Goal: Feedback & Contribution: Contribute content

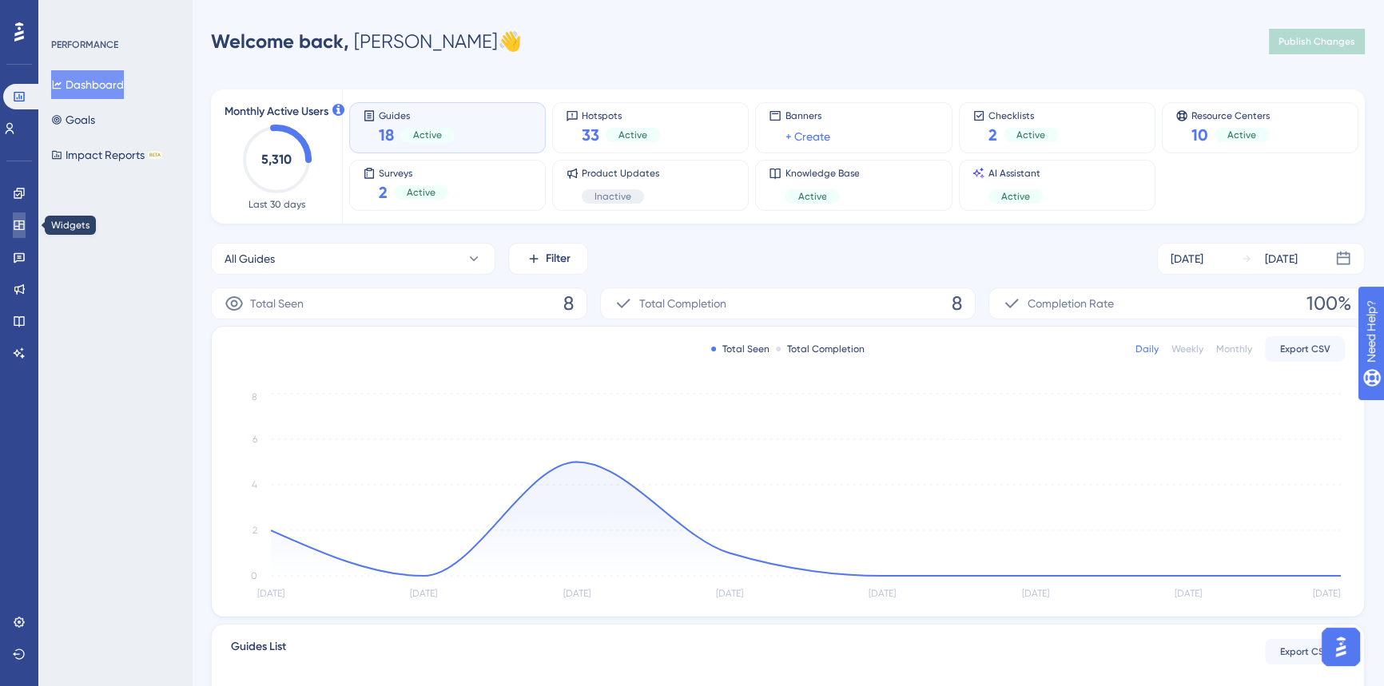
click at [18, 232] on link at bounding box center [19, 226] width 13 height 26
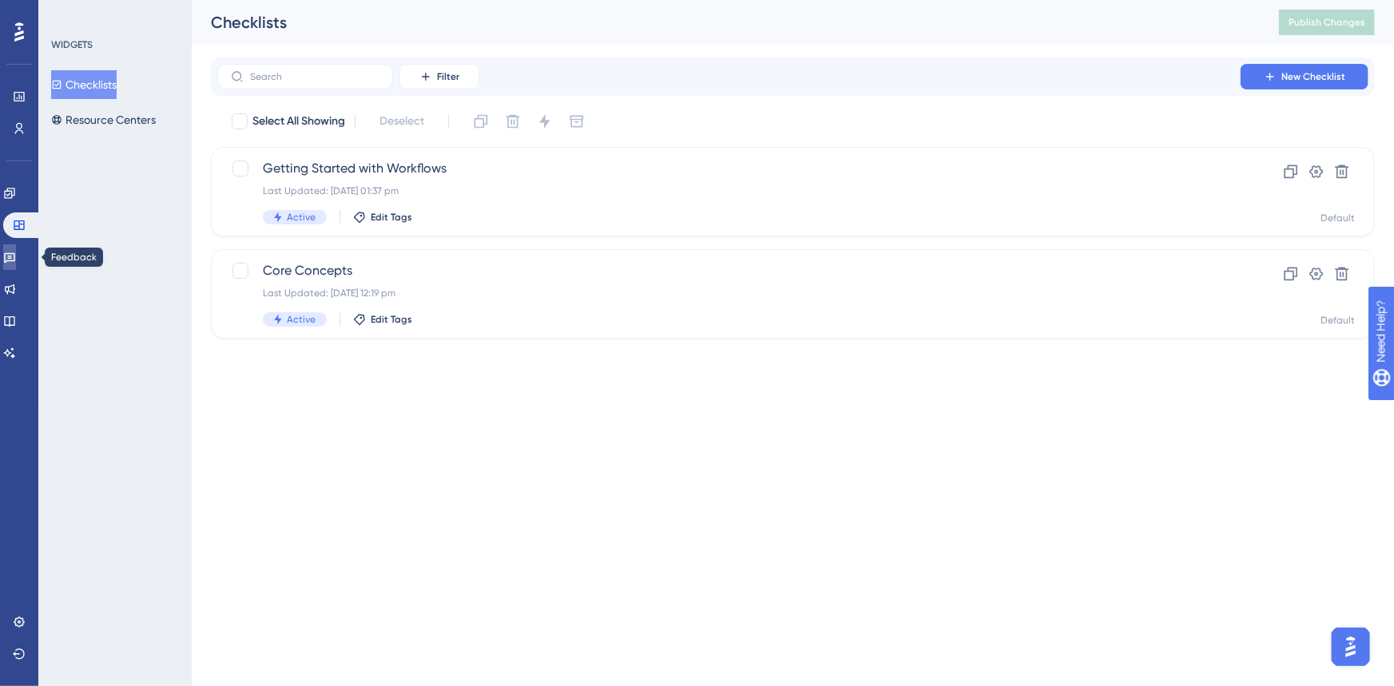
click at [15, 253] on icon at bounding box center [9, 258] width 11 height 10
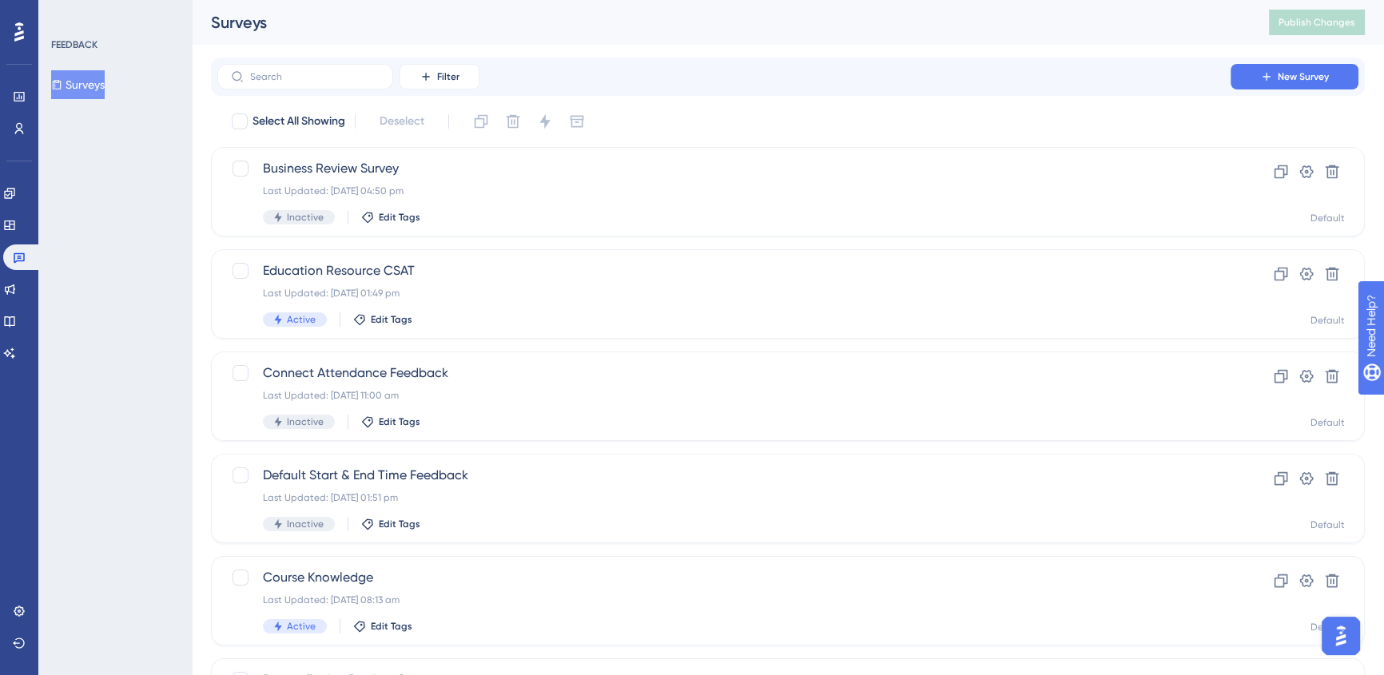
click at [23, 275] on div "Engagement Widgets Feedback Product Updates Knowledge Base AI Assistant" at bounding box center [19, 273] width 32 height 185
click at [16, 323] on icon at bounding box center [9, 321] width 13 height 13
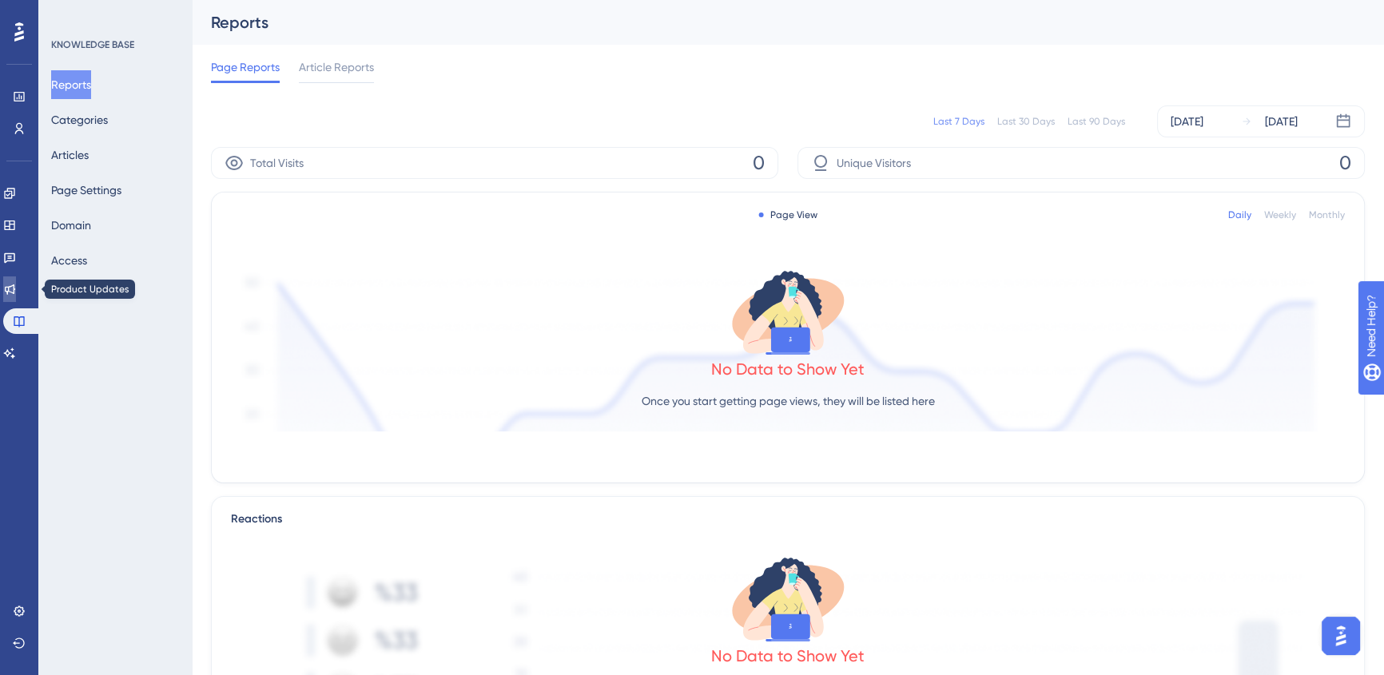
click at [16, 290] on link at bounding box center [9, 289] width 13 height 26
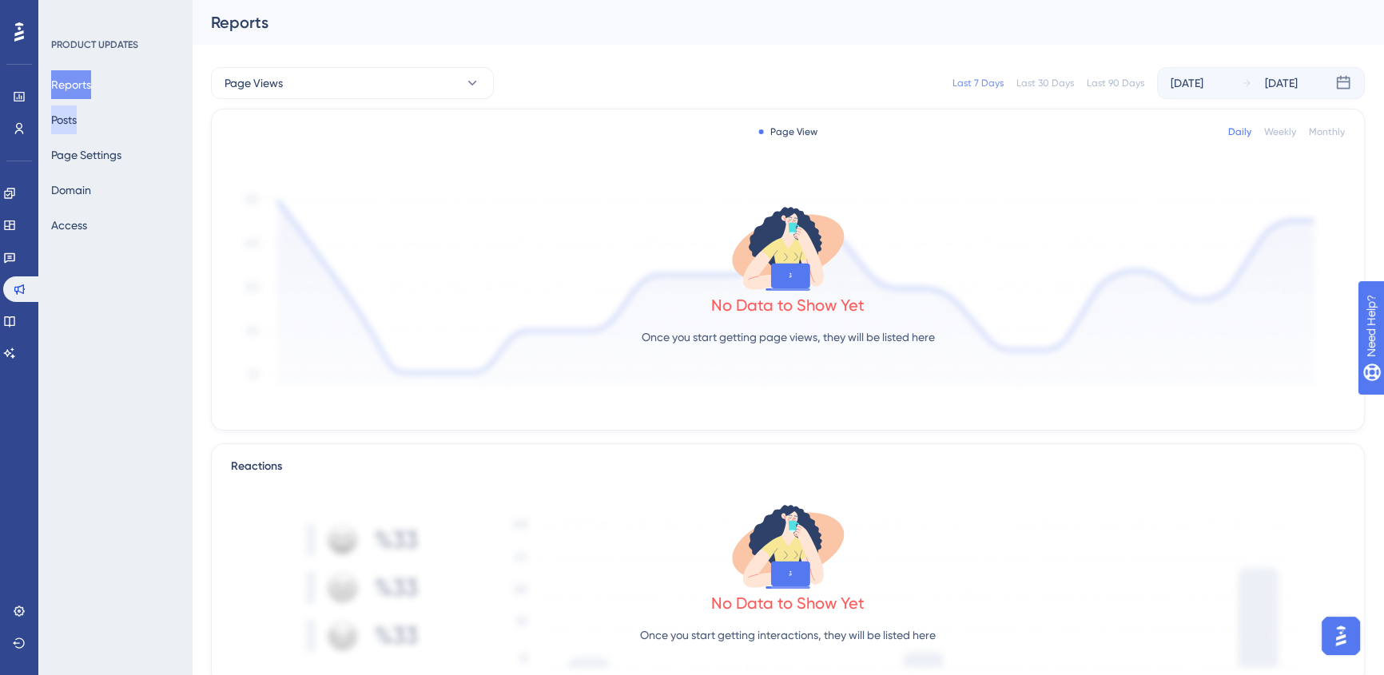
click at [77, 113] on button "Posts" at bounding box center [64, 119] width 26 height 29
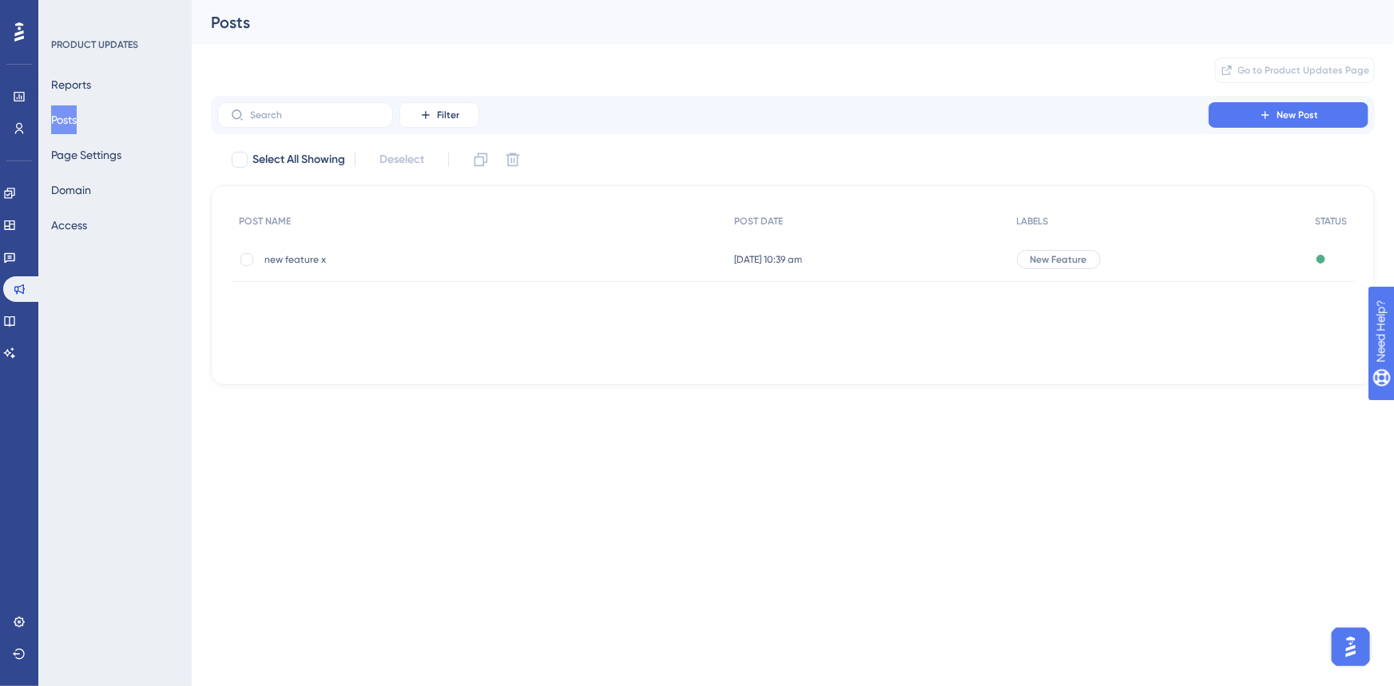
click at [1147, 255] on div "New Feature" at bounding box center [1158, 259] width 298 height 45
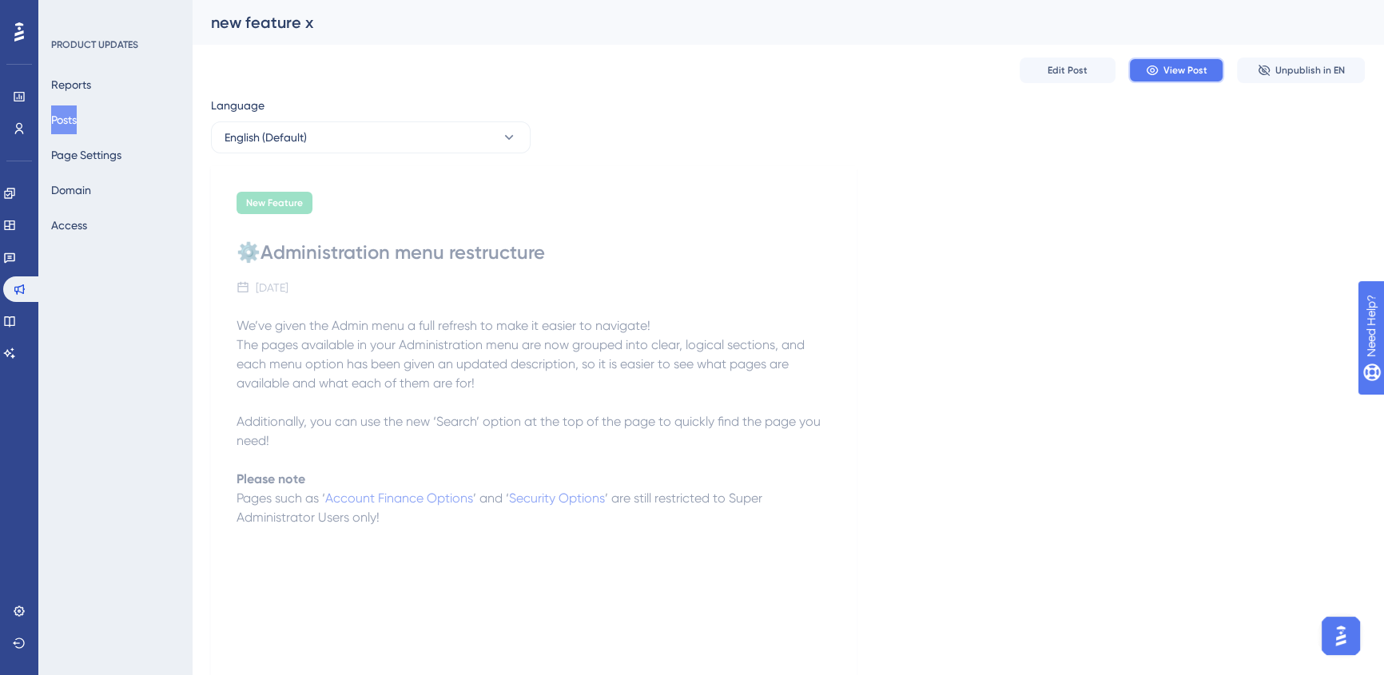
click at [1167, 64] on span "View Post" at bounding box center [1185, 70] width 44 height 13
click at [81, 154] on button "Page Settings" at bounding box center [86, 155] width 70 height 29
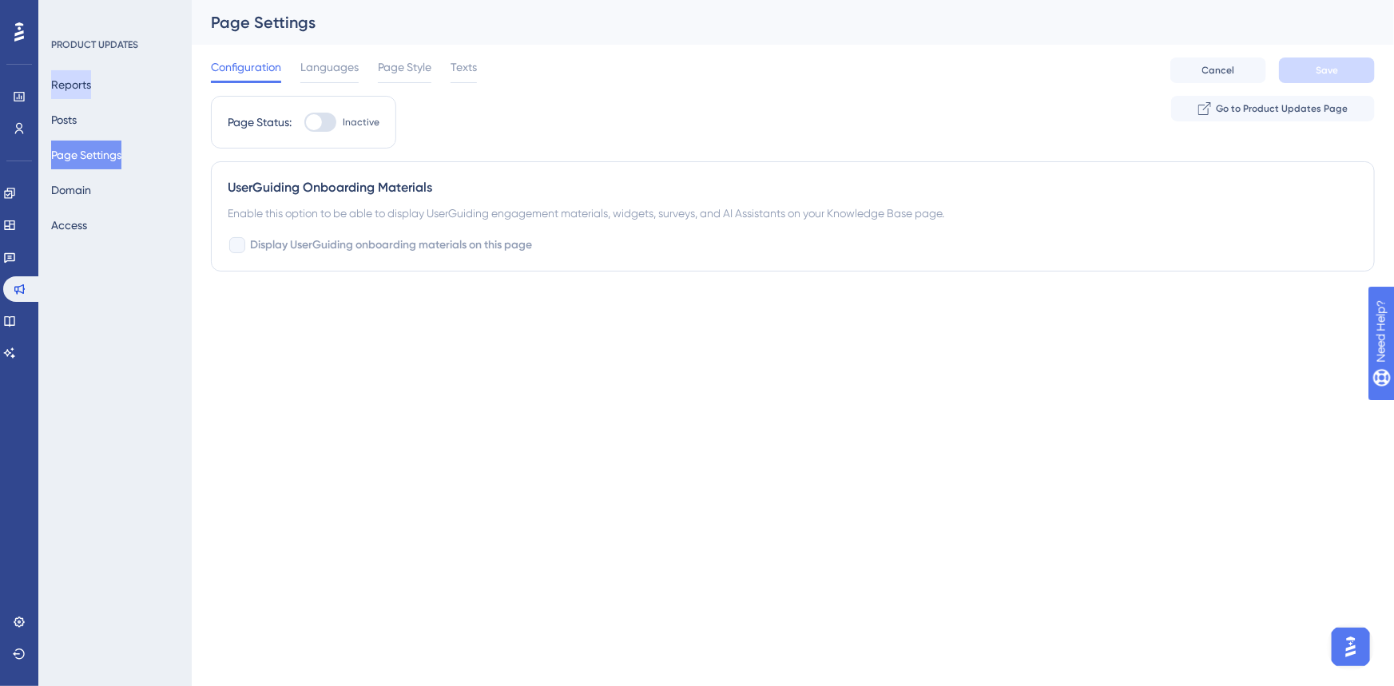
click at [87, 79] on button "Reports" at bounding box center [71, 84] width 40 height 29
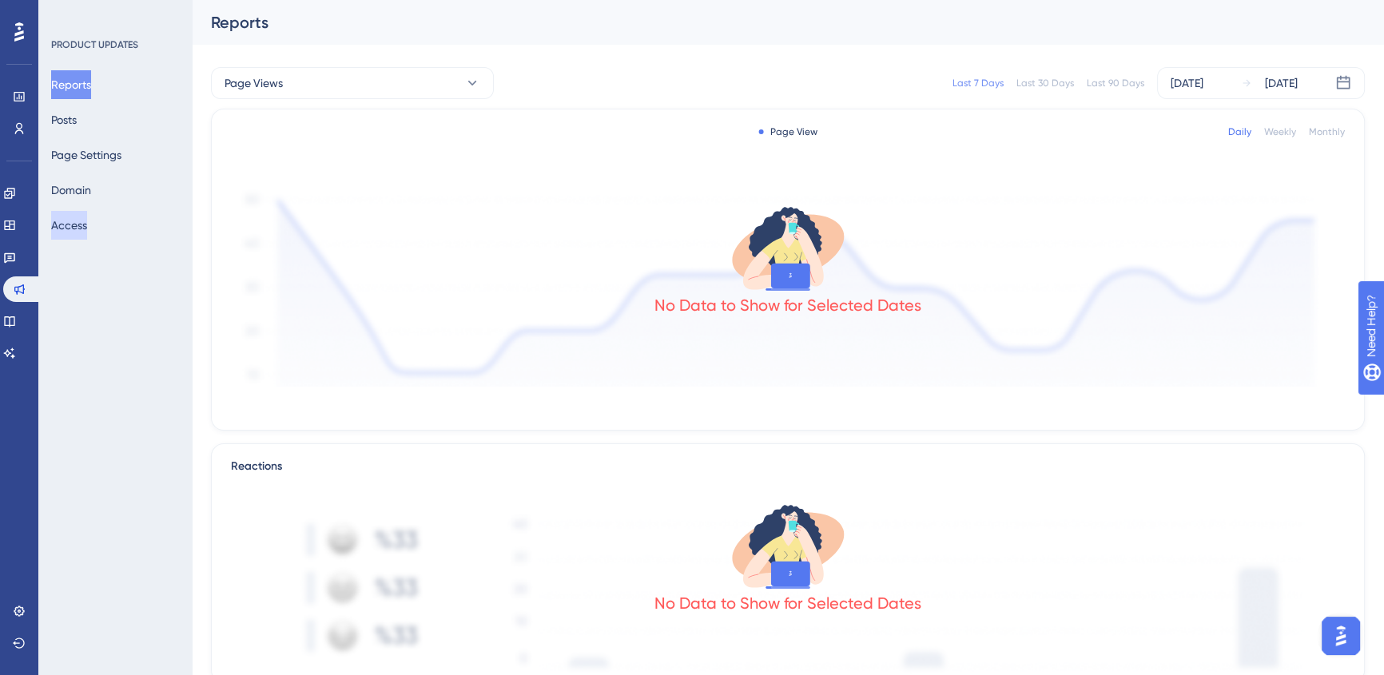
click at [87, 216] on button "Access" at bounding box center [69, 225] width 36 height 29
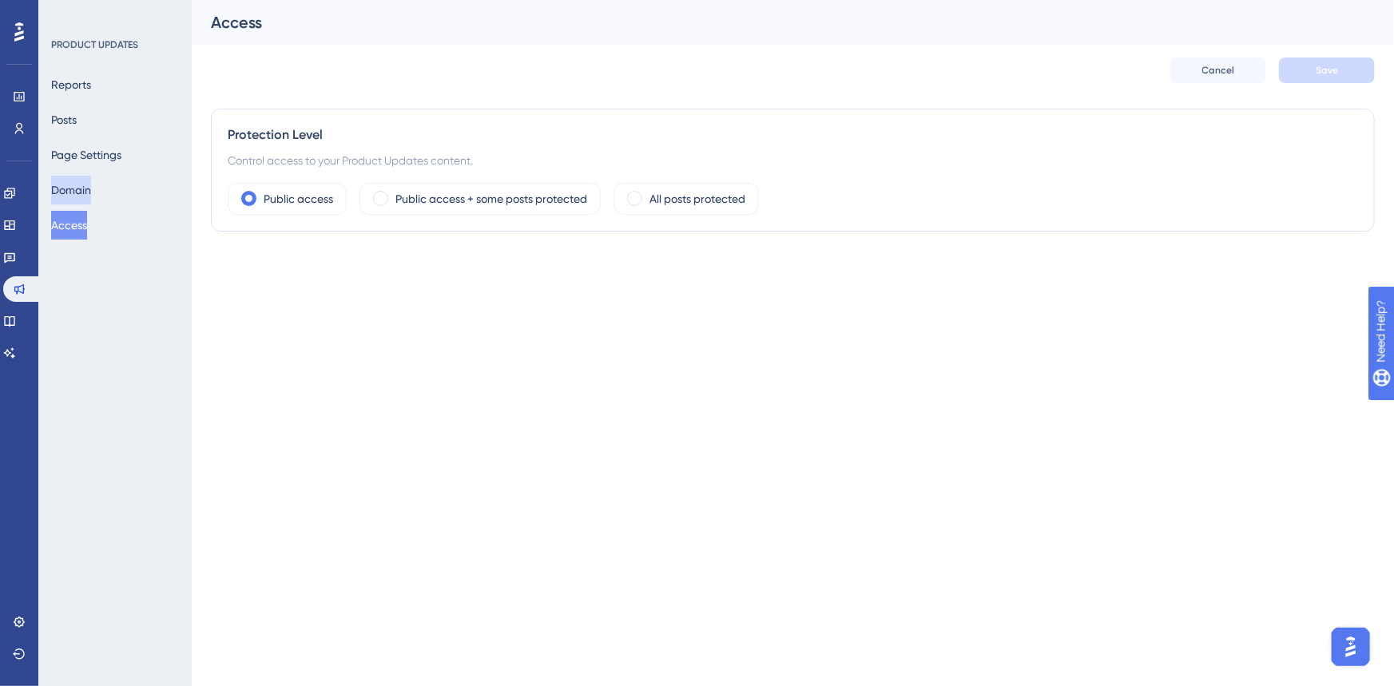
click at [87, 186] on button "Domain" at bounding box center [71, 190] width 40 height 29
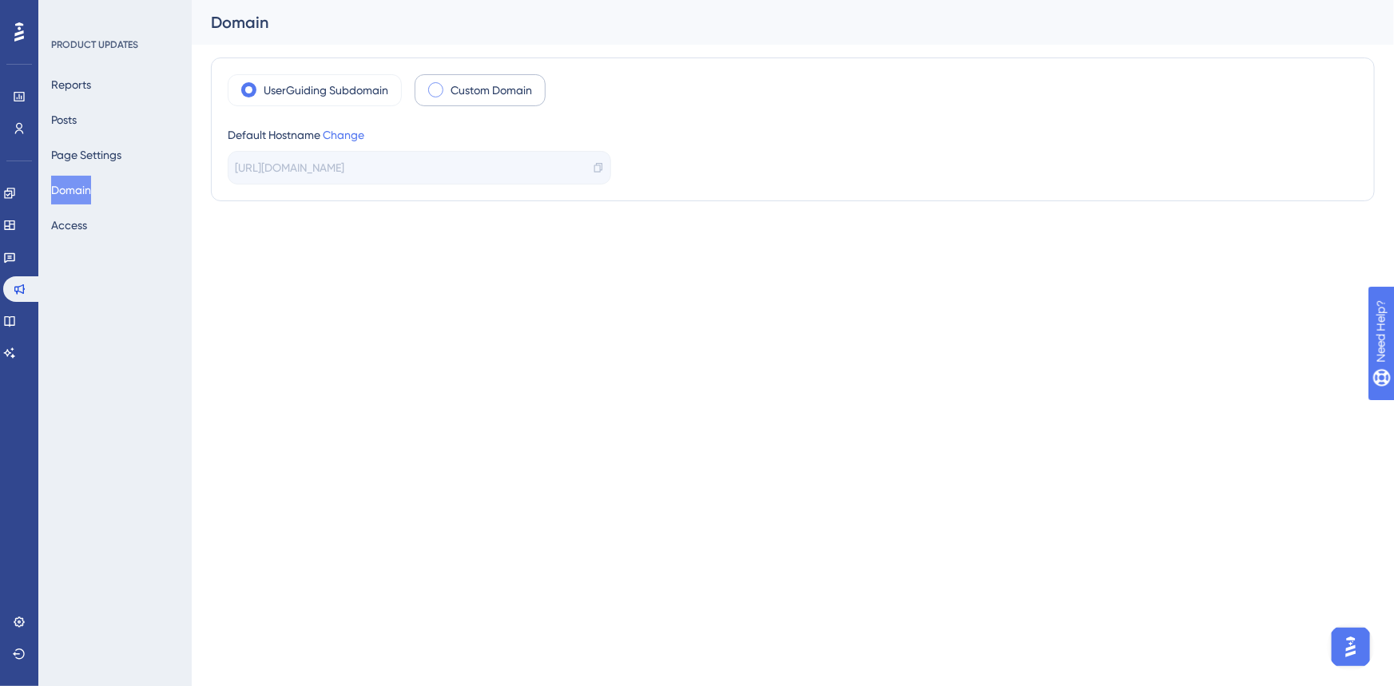
click at [456, 92] on label "Custom Domain" at bounding box center [492, 90] width 82 height 19
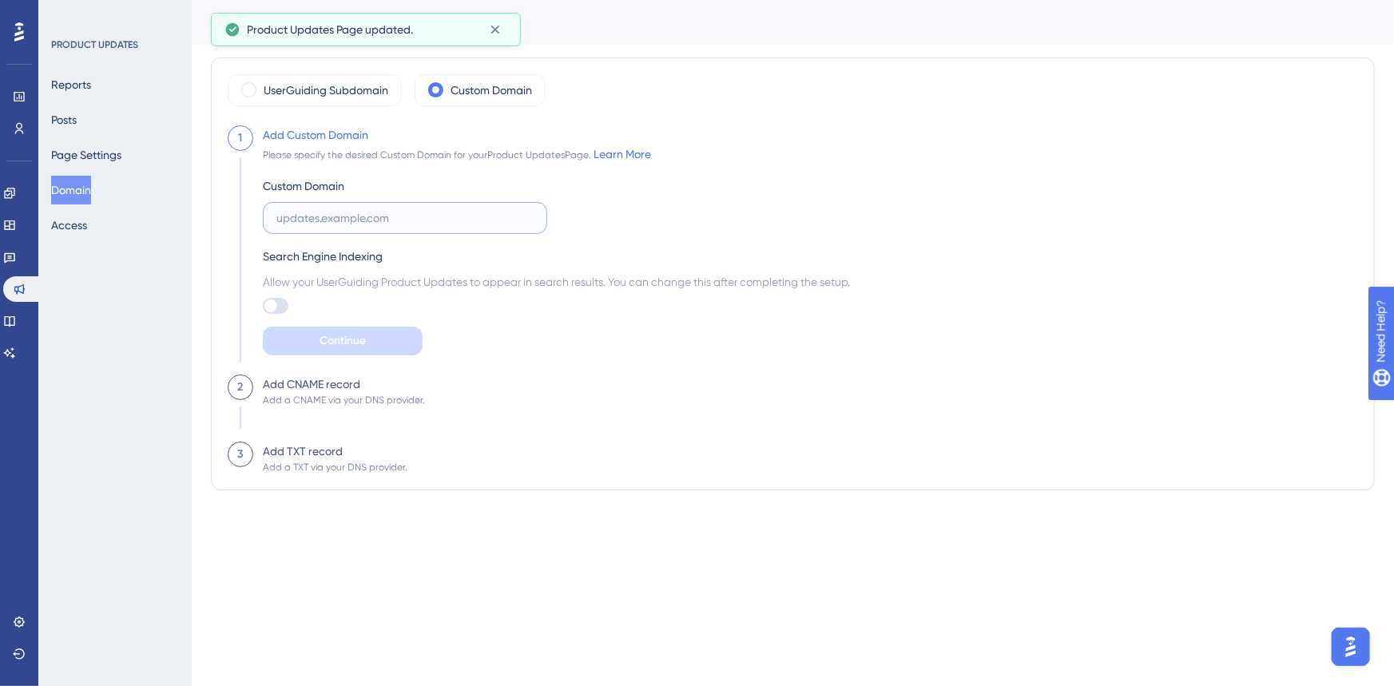
click at [344, 219] on input "text" at bounding box center [404, 218] width 257 height 18
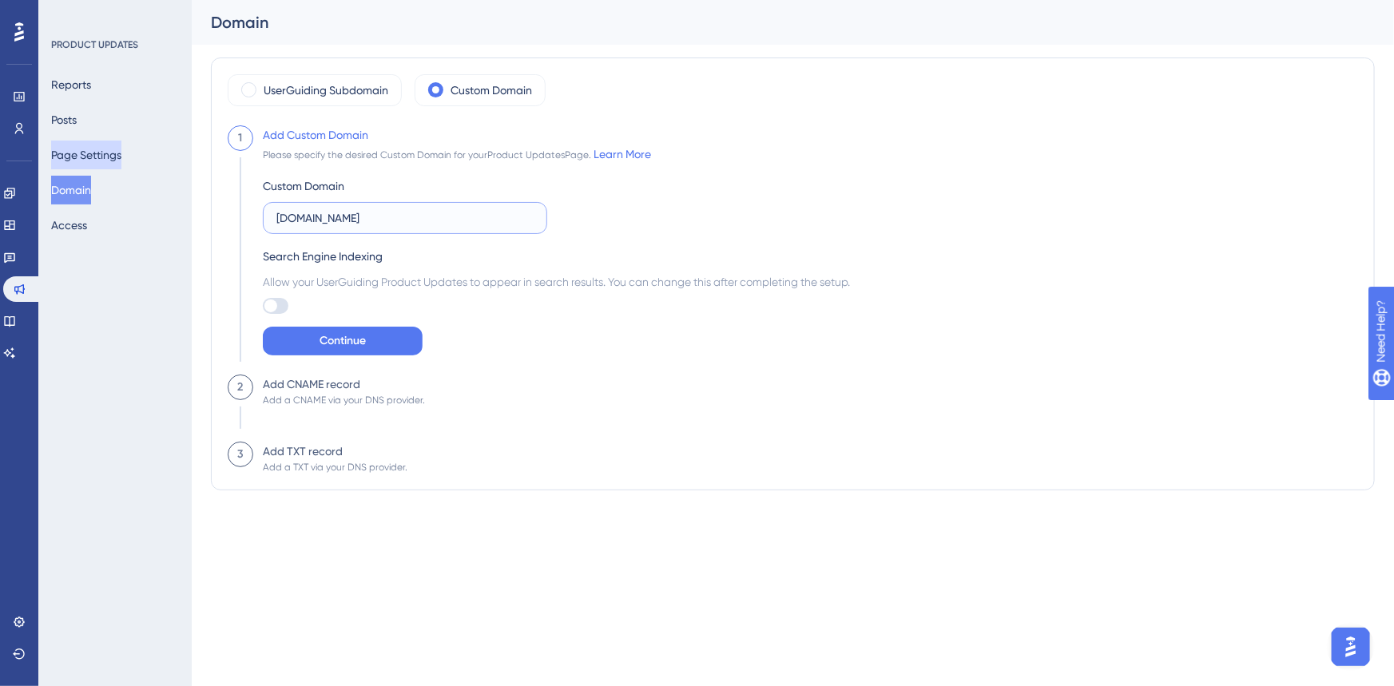
type input "[DOMAIN_NAME]"
click at [89, 154] on button "Page Settings" at bounding box center [86, 155] width 70 height 29
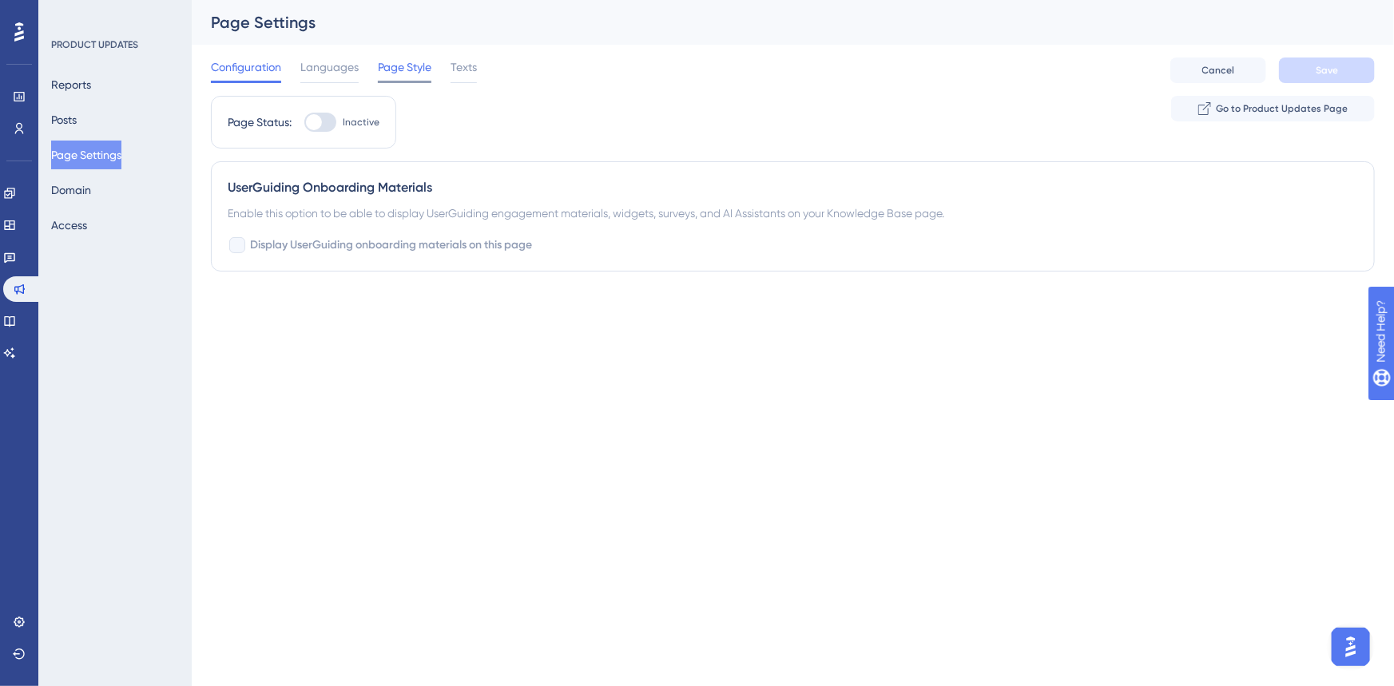
click at [420, 66] on span "Page Style" at bounding box center [405, 67] width 54 height 19
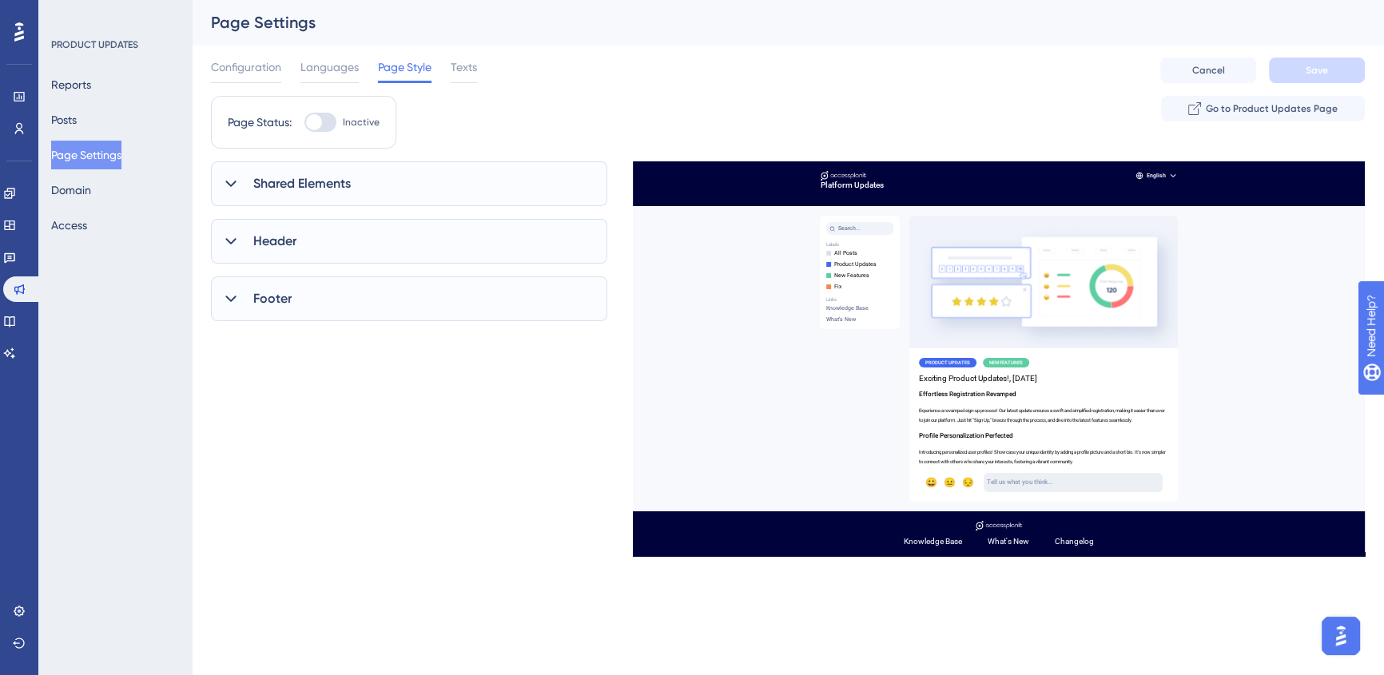
click at [329, 122] on div at bounding box center [320, 122] width 32 height 19
click at [304, 122] on input "Inactive" at bounding box center [304, 122] width 1 height 1
checkbox input "true"
click at [1336, 71] on button "Save" at bounding box center [1317, 71] width 96 height 26
click at [360, 176] on div "Shared Elements" at bounding box center [409, 183] width 396 height 45
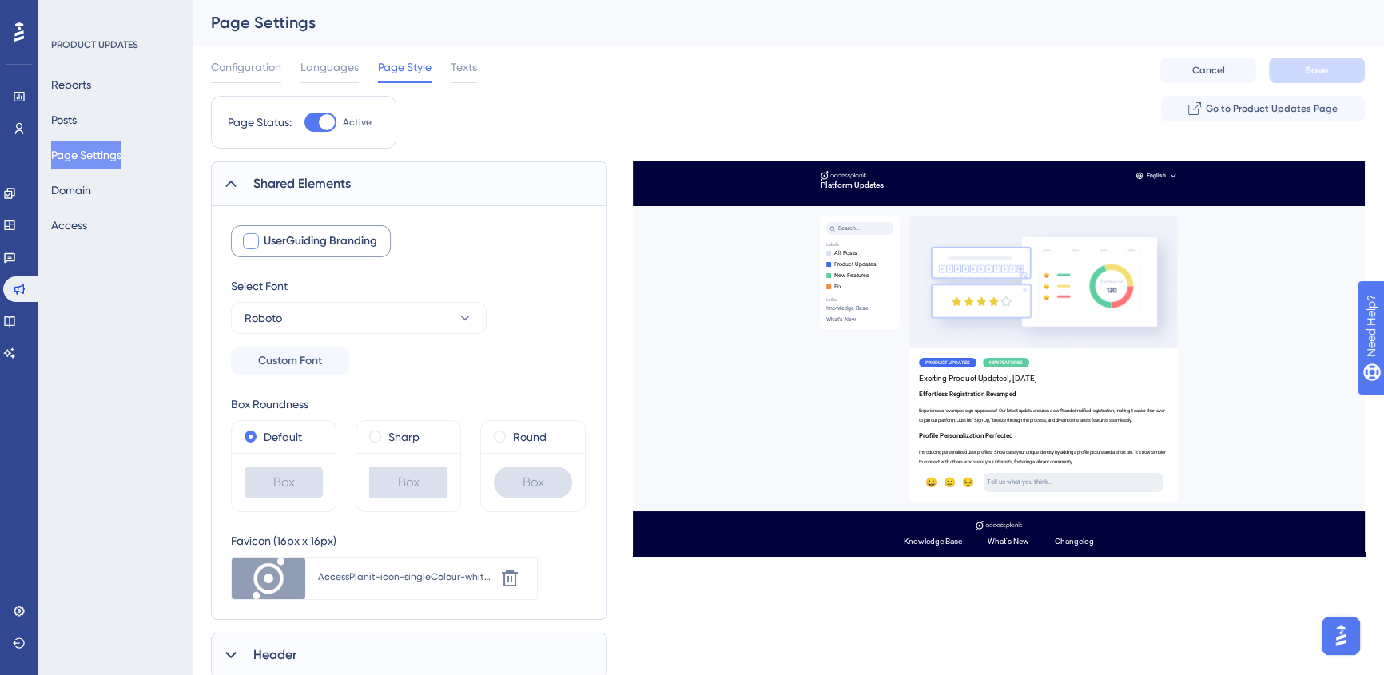
click at [351, 241] on span "UserGuiding Branding" at bounding box center [320, 241] width 113 height 19
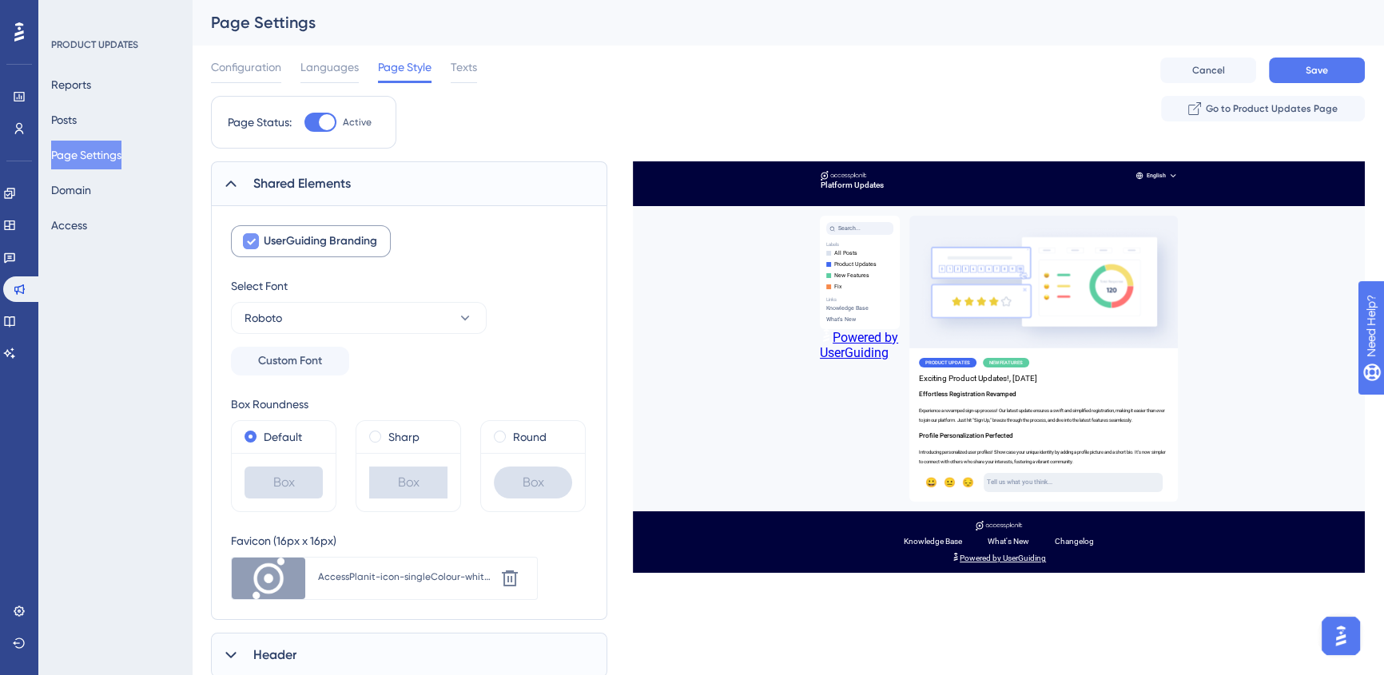
click at [351, 241] on span "UserGuiding Branding" at bounding box center [320, 241] width 113 height 19
checkbox input "false"
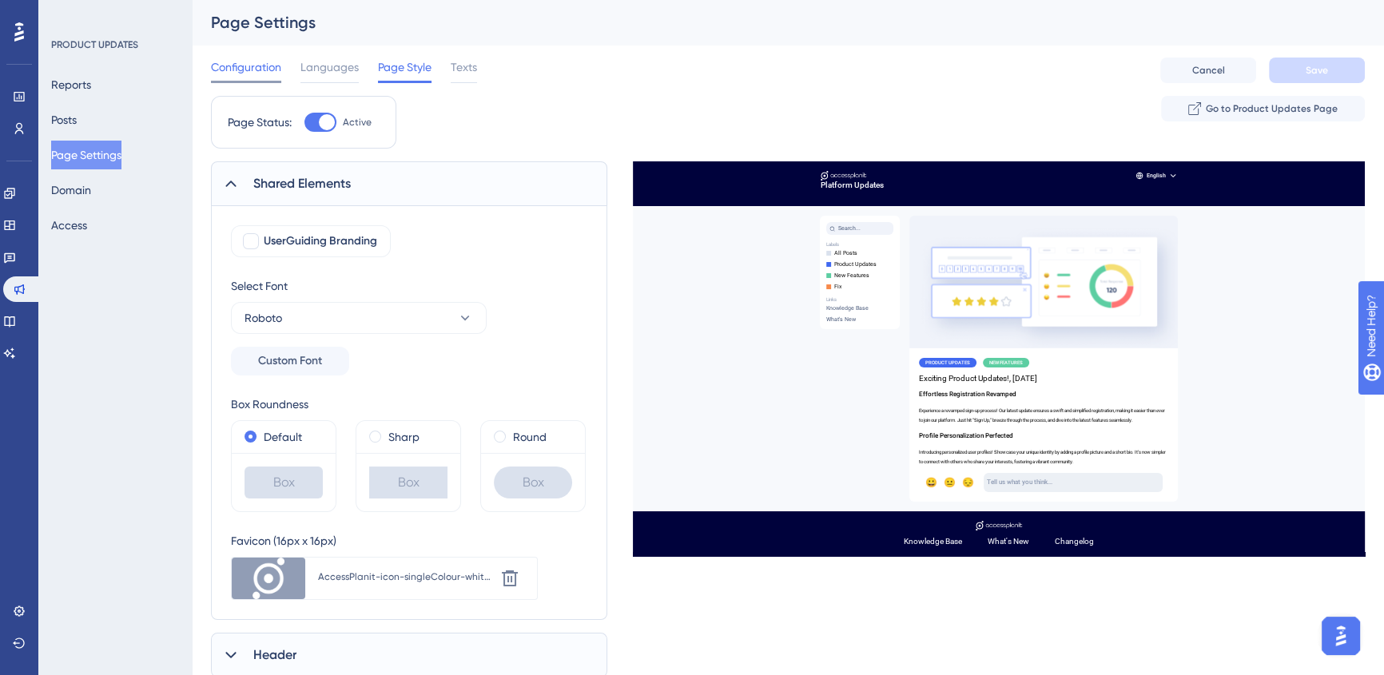
click at [264, 58] on span "Configuration" at bounding box center [246, 67] width 70 height 19
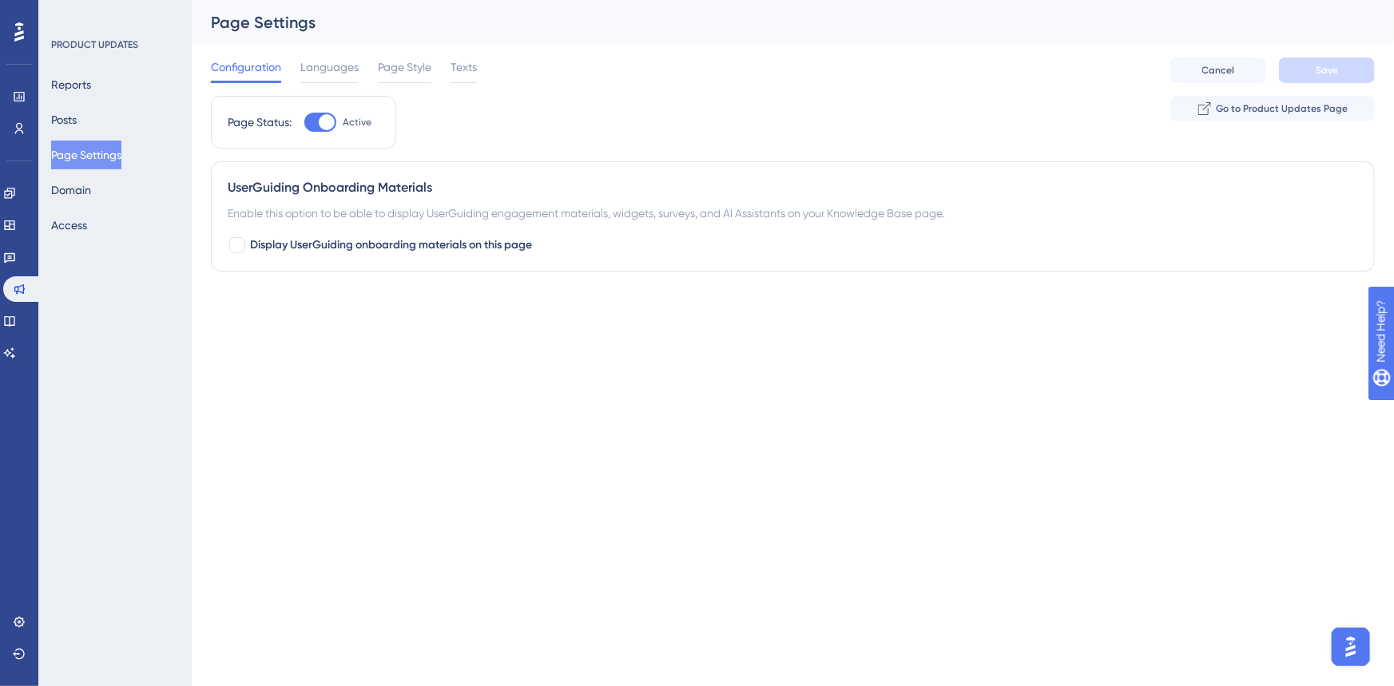
click at [97, 127] on div "Reports Posts Page Settings Domain Access" at bounding box center [115, 154] width 129 height 169
click at [77, 125] on button "Posts" at bounding box center [64, 119] width 26 height 29
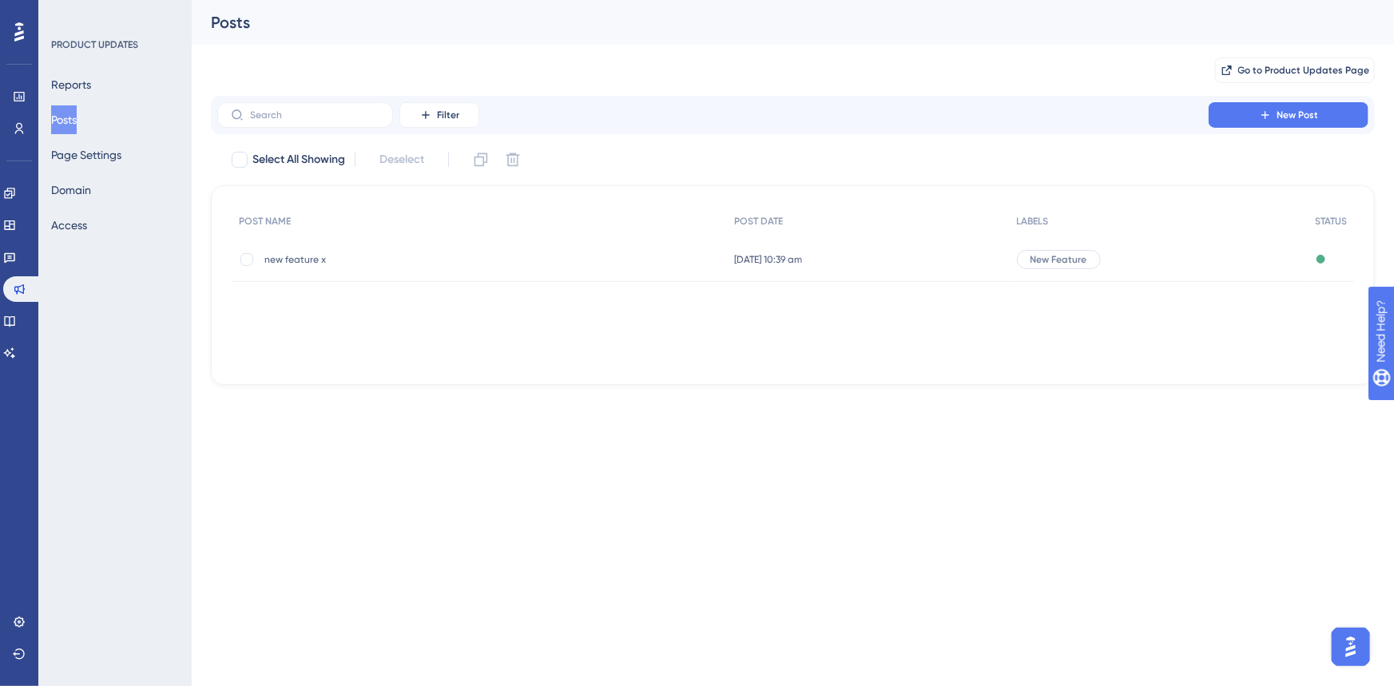
click at [293, 252] on div "new feature x new feature x" at bounding box center [392, 259] width 256 height 45
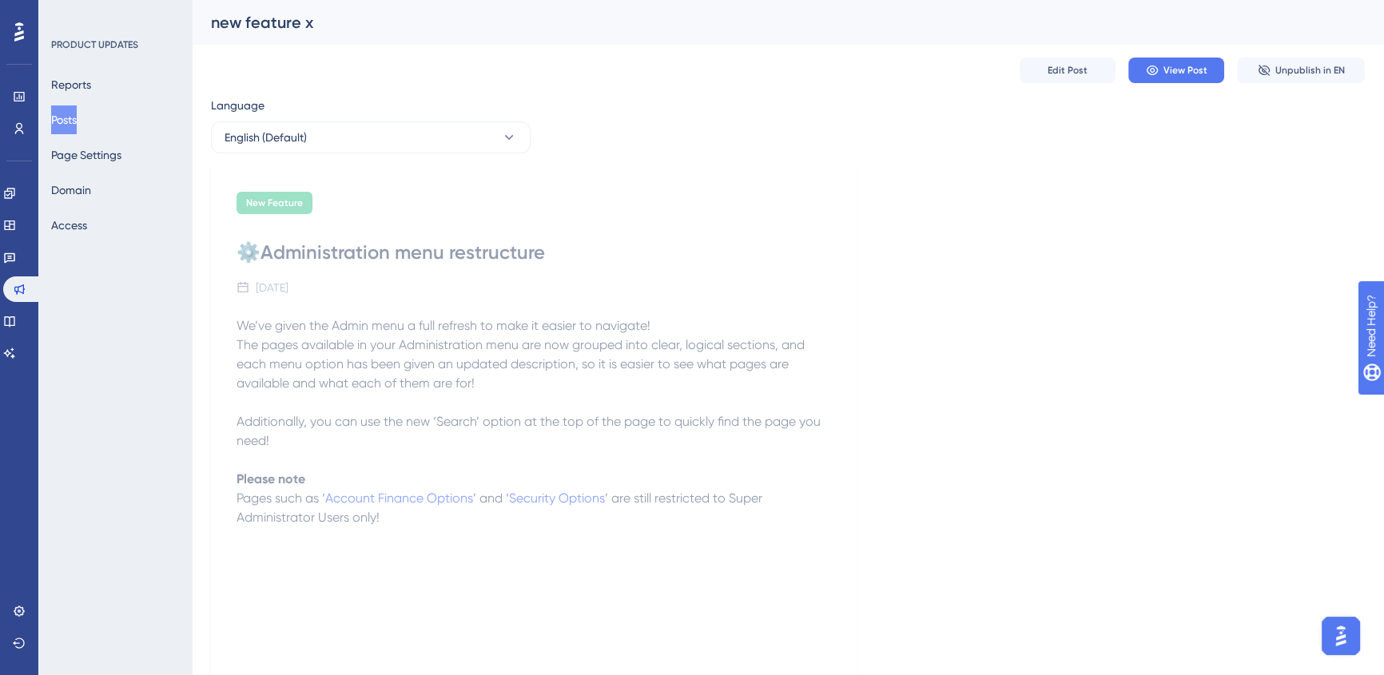
click at [72, 121] on button "Posts" at bounding box center [64, 119] width 26 height 29
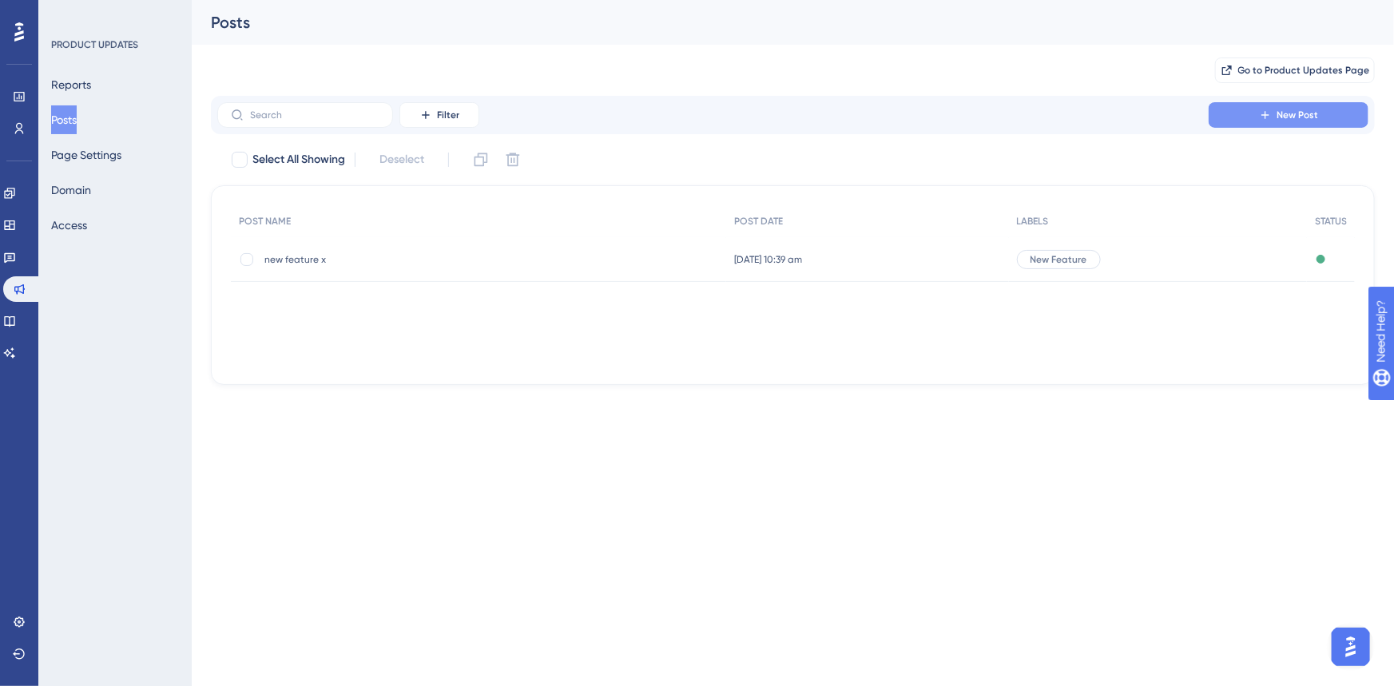
click at [1255, 112] on button "New Post" at bounding box center [1289, 115] width 160 height 26
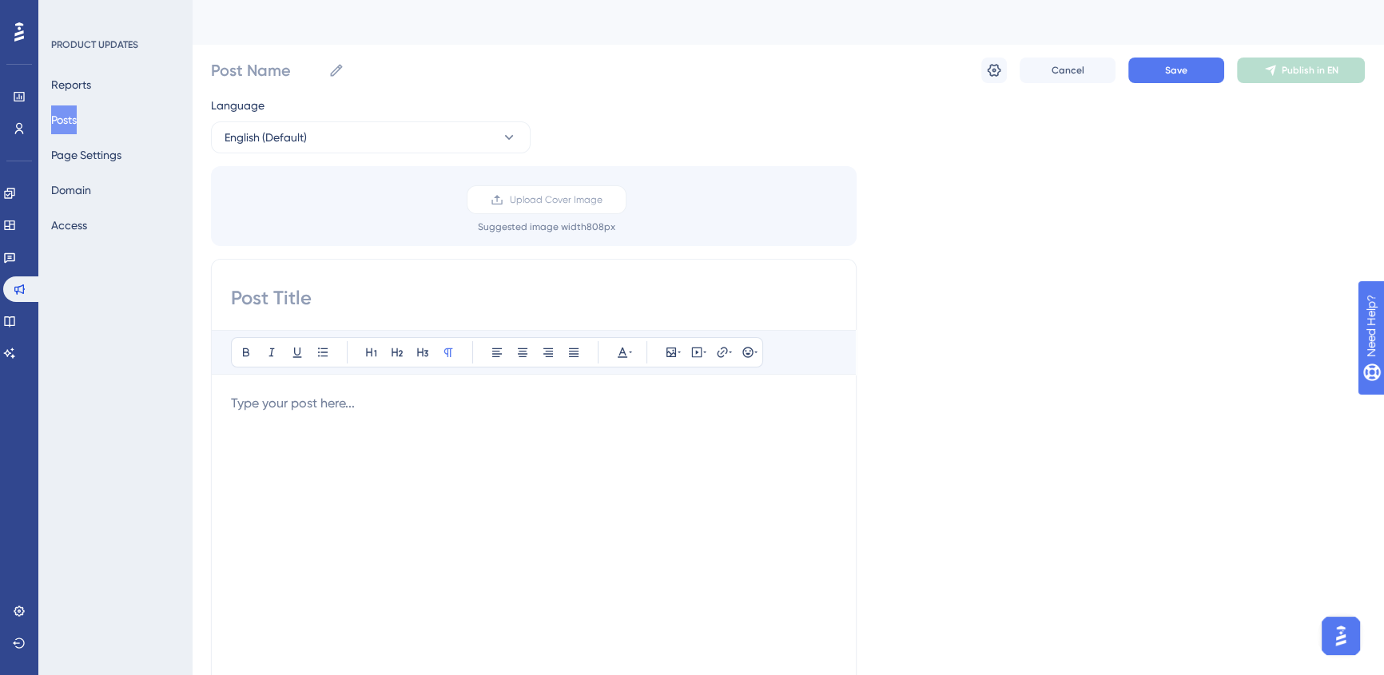
click at [462, 424] on div at bounding box center [534, 570] width 606 height 352
click at [276, 75] on input "Post Name" at bounding box center [266, 70] width 111 height 22
type input "Filter Badges"
click at [473, 444] on div at bounding box center [534, 570] width 606 height 352
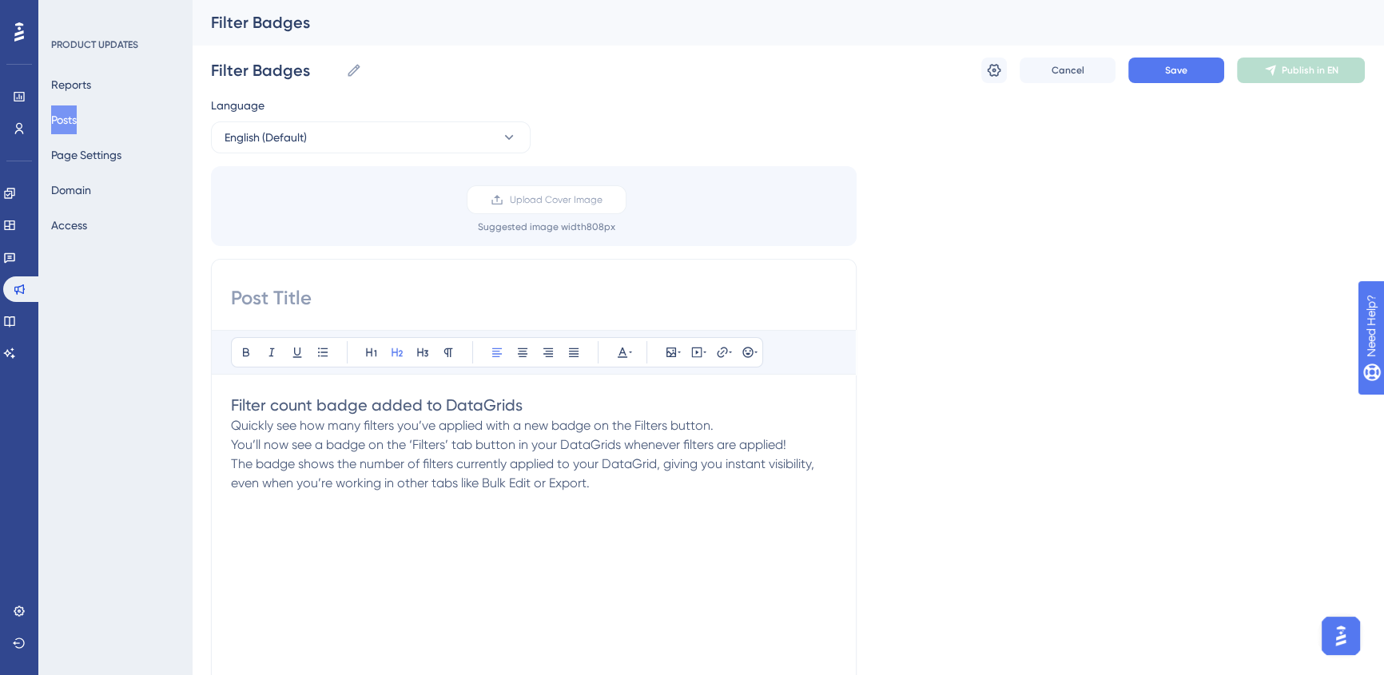
click at [713, 400] on h2 "Filter count badge added to DataGrids" at bounding box center [534, 405] width 606 height 22
click at [574, 208] on label "Upload Cover Image" at bounding box center [547, 199] width 160 height 29
click at [602, 200] on input "Upload Cover Image" at bounding box center [602, 200] width 0 height 0
click at [627, 501] on div "Filter count badge added to DataGrids Quickly see how many filters you’ve appli…" at bounding box center [534, 570] width 606 height 352
click at [571, 388] on div "Bold Italic Underline Bullet Point Heading 1 Heading 2 Heading 3 Normal Align L…" at bounding box center [534, 538] width 606 height 416
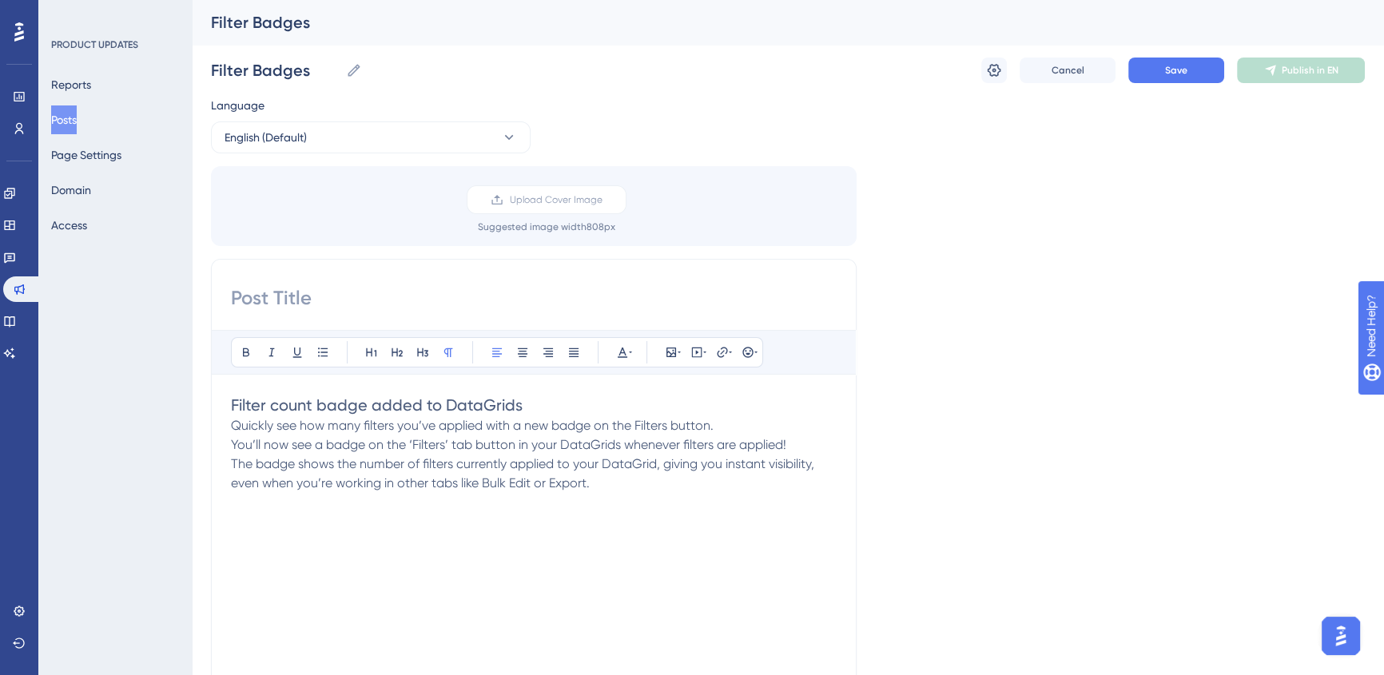
click at [571, 399] on h2 "Filter count badge added to DataGrids" at bounding box center [534, 405] width 606 height 22
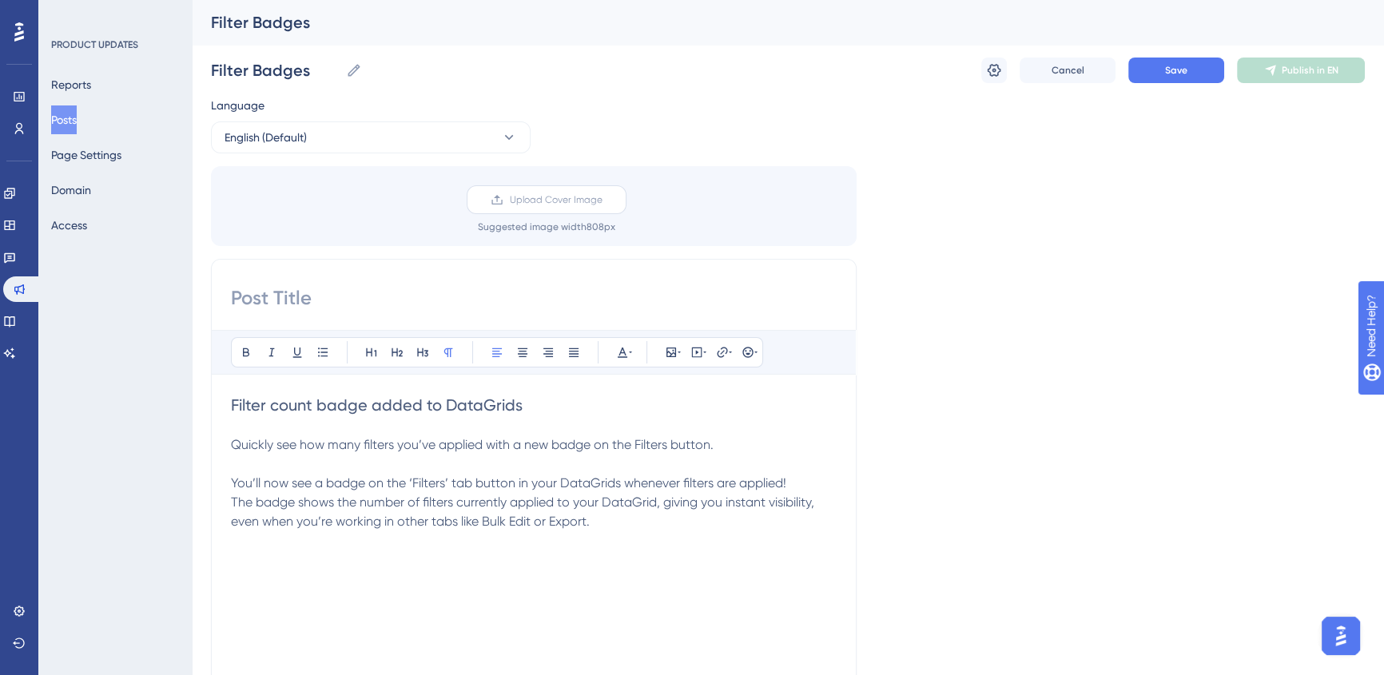
click at [500, 199] on icon at bounding box center [497, 199] width 13 height 13
click at [602, 200] on input "Upload Cover Image" at bounding box center [602, 200] width 0 height 0
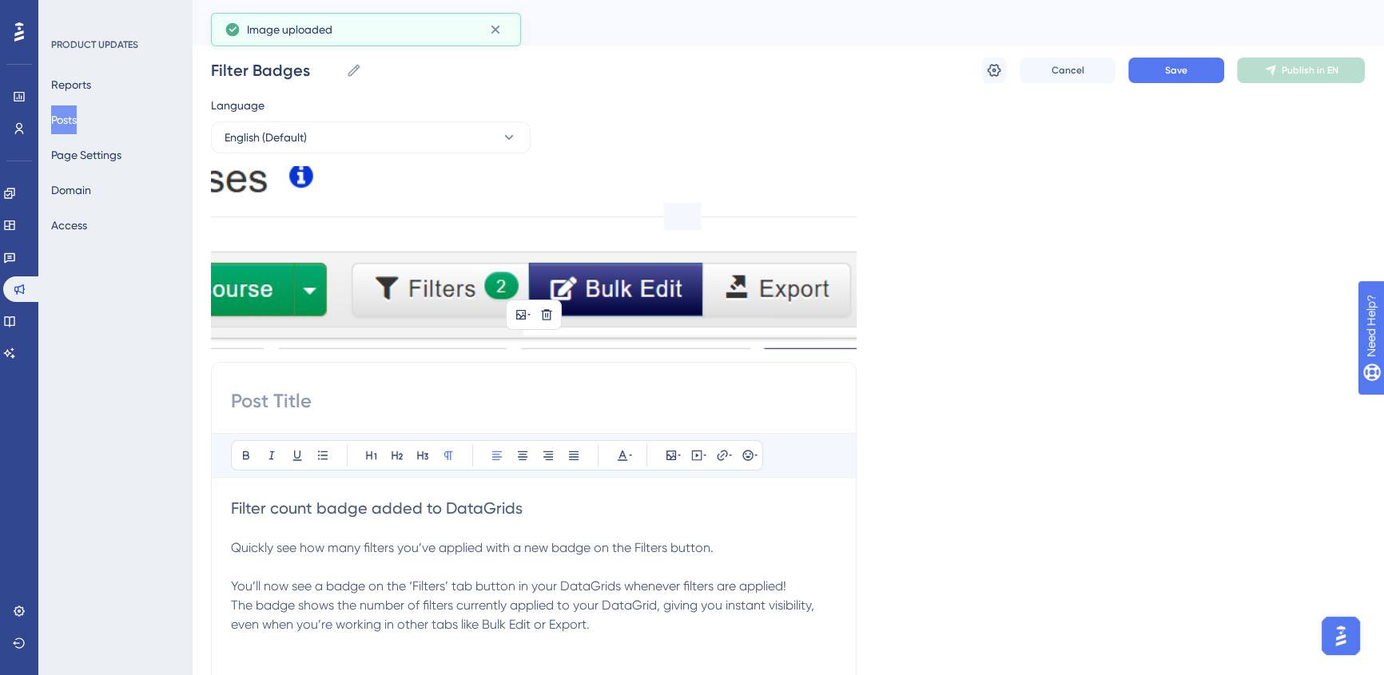
click at [233, 499] on span "Filter count badge added to DataGrids" at bounding box center [377, 508] width 292 height 19
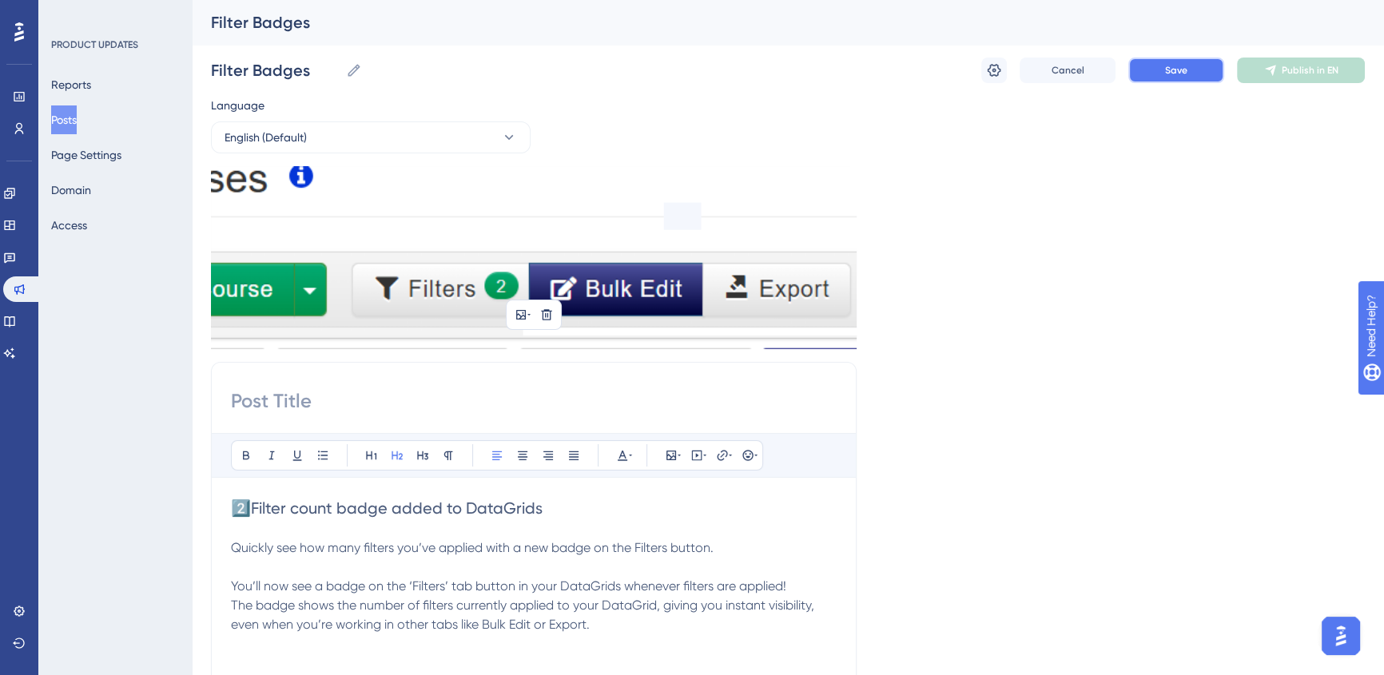
click at [1195, 72] on button "Save" at bounding box center [1176, 71] width 96 height 26
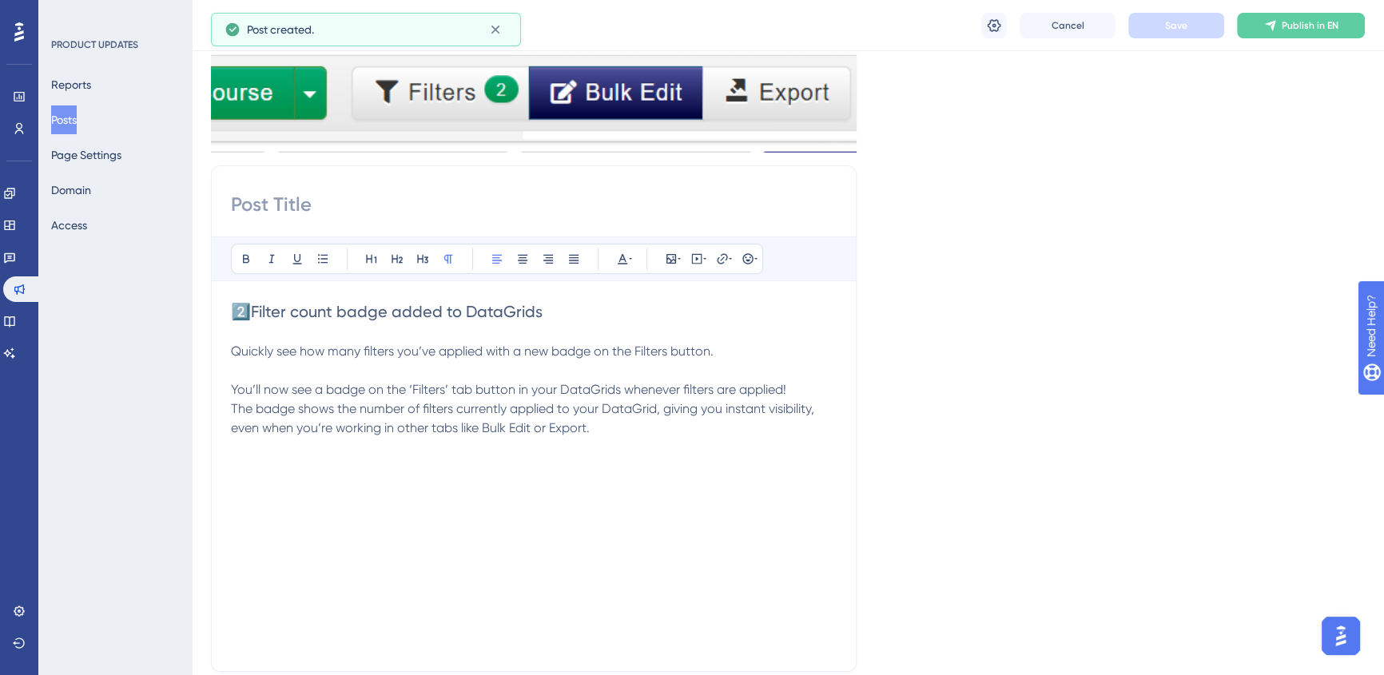
scroll to position [72, 0]
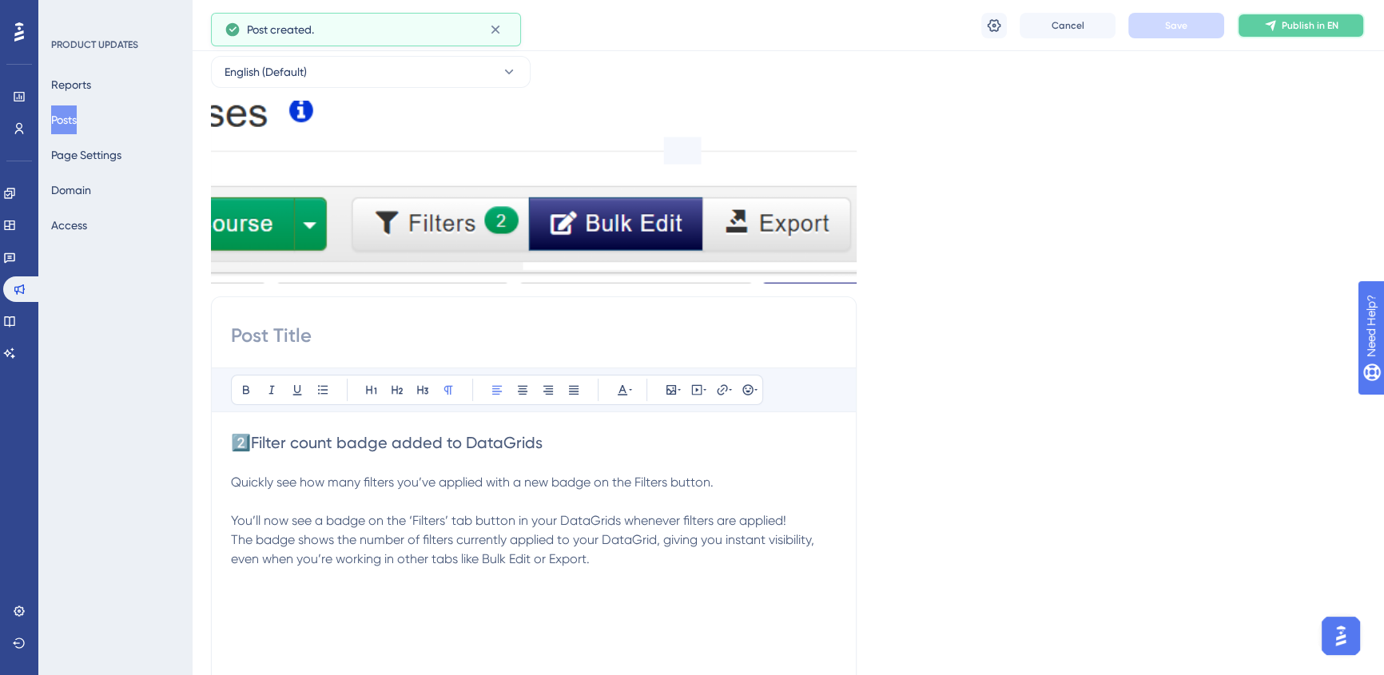
click at [1286, 25] on span "Publish in EN" at bounding box center [1310, 25] width 57 height 13
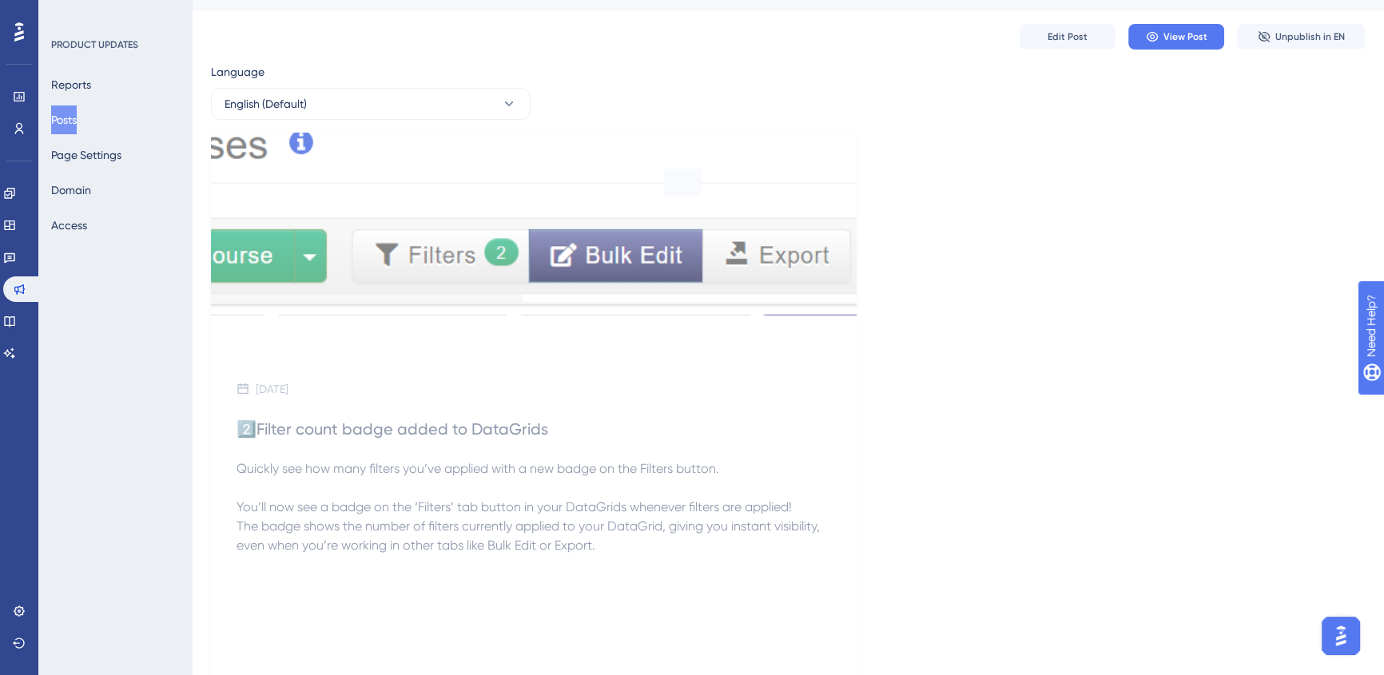
scroll to position [0, 0]
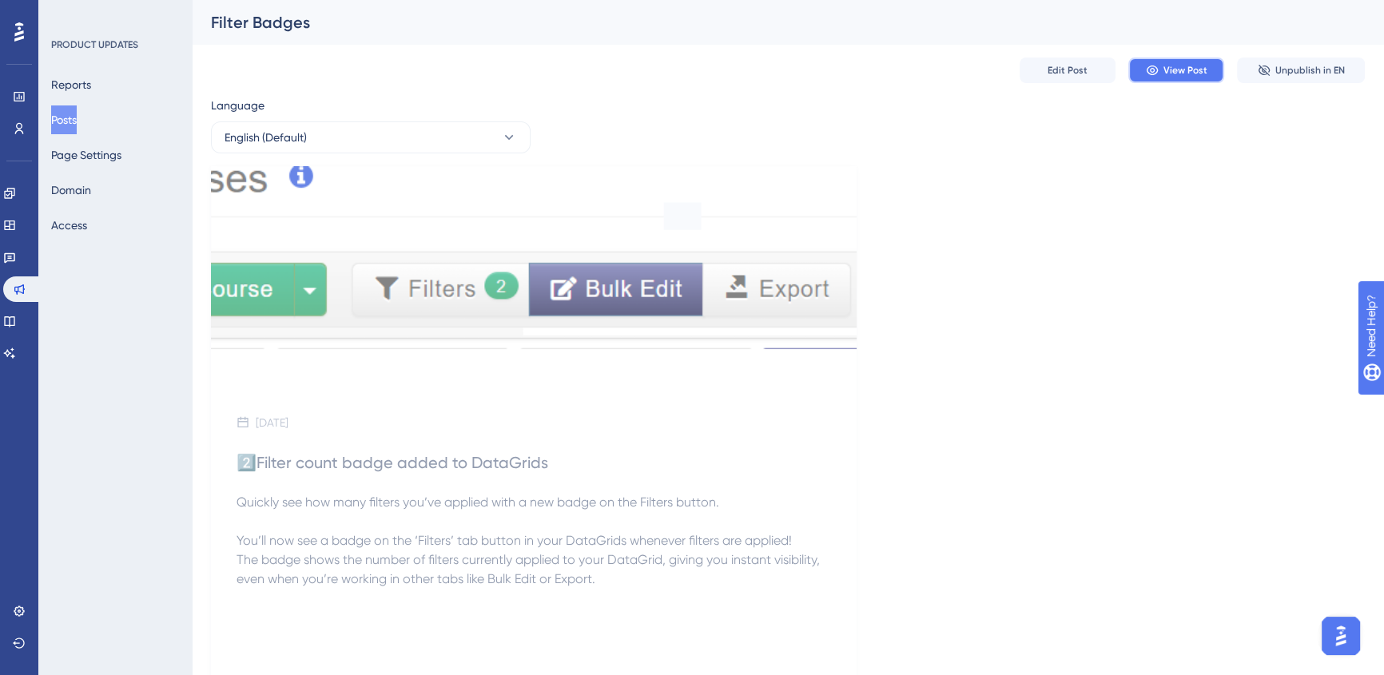
click at [1150, 72] on icon at bounding box center [1152, 70] width 13 height 13
click at [70, 126] on button "Posts" at bounding box center [64, 119] width 26 height 29
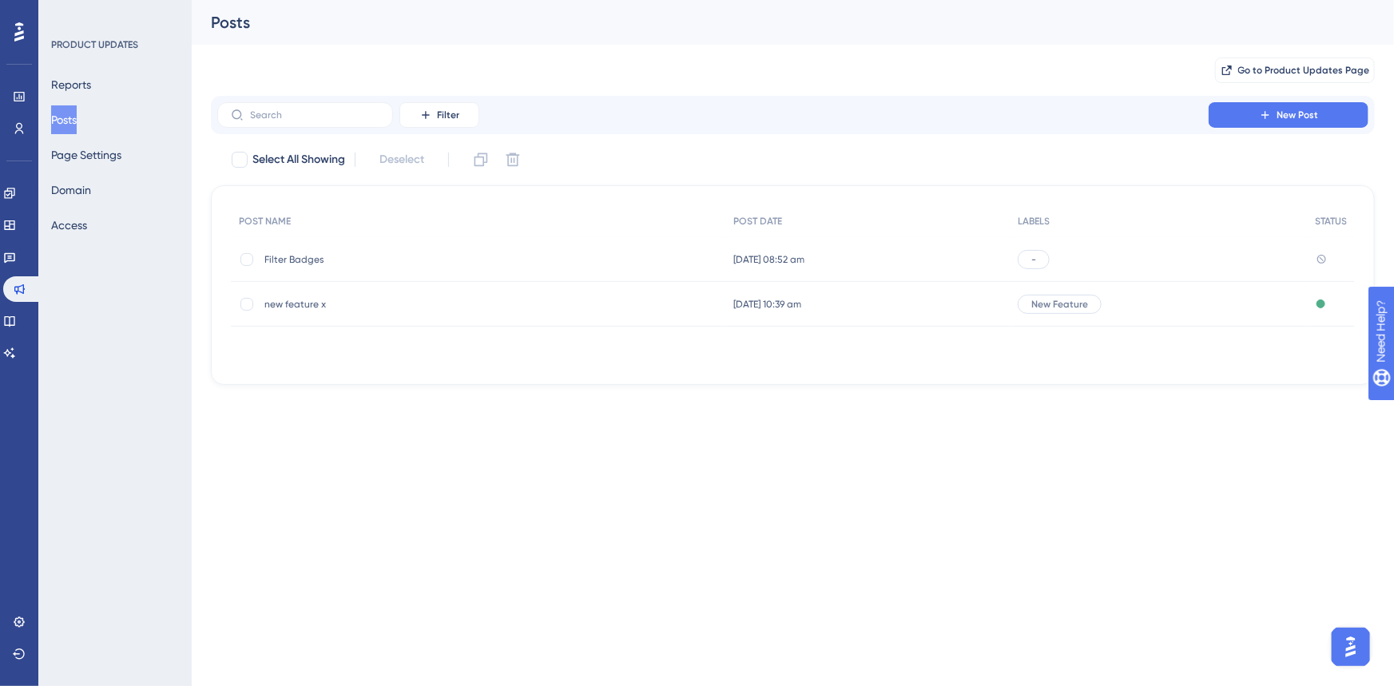
click at [1036, 254] on span "-" at bounding box center [1034, 259] width 5 height 13
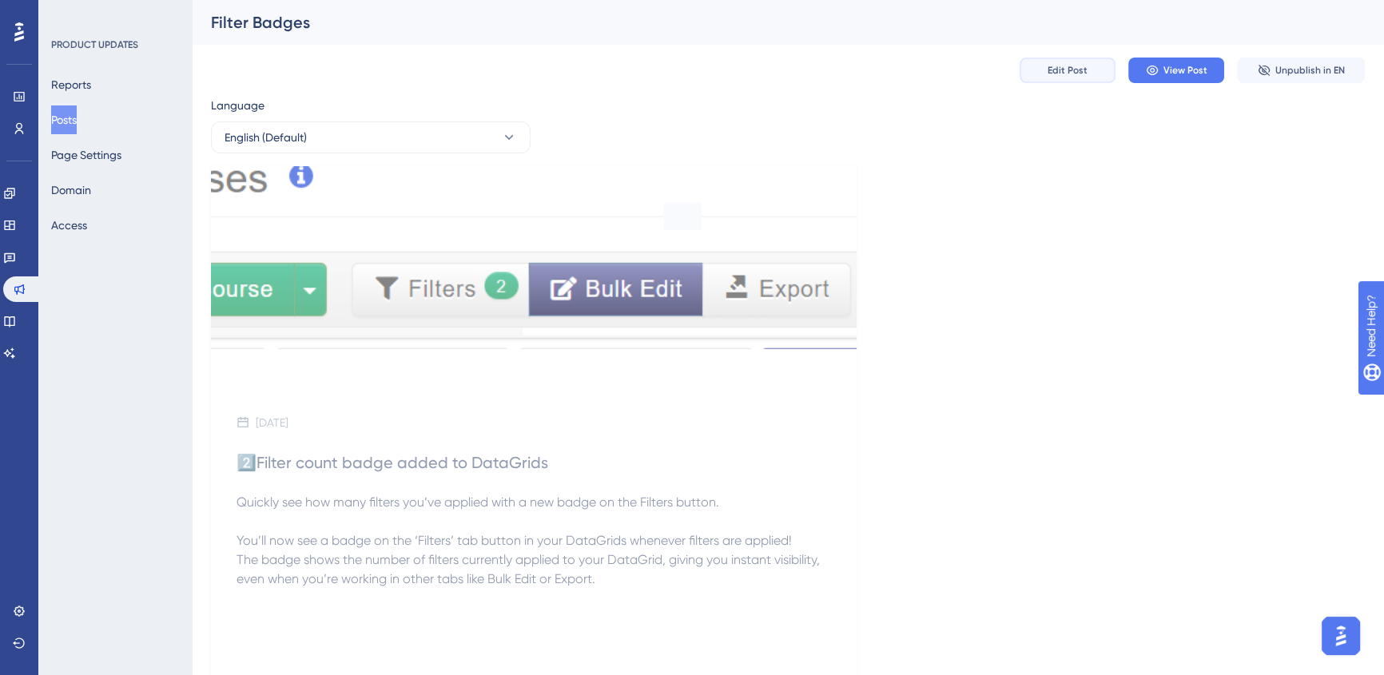
click at [1064, 62] on button "Edit Post" at bounding box center [1068, 71] width 96 height 26
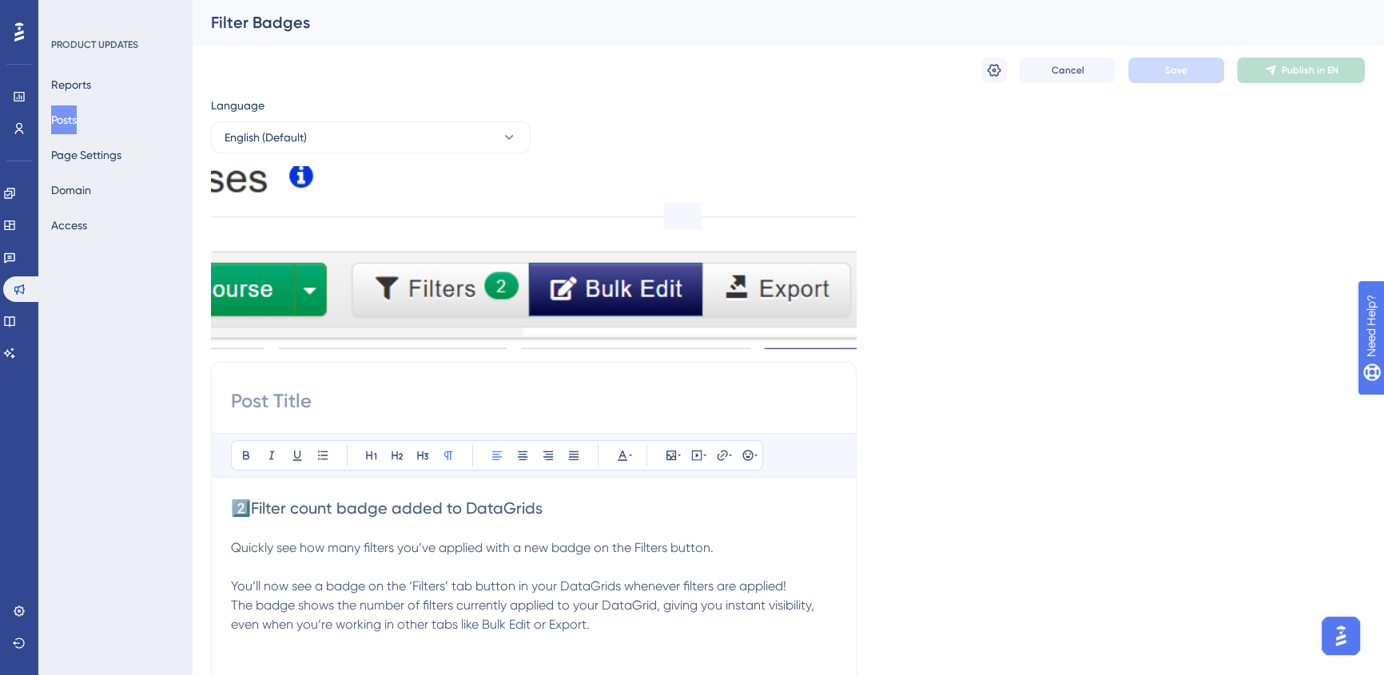
click at [304, 403] on input at bounding box center [534, 401] width 606 height 26
drag, startPoint x: 639, startPoint y: 503, endPoint x: 232, endPoint y: 495, distance: 407.6
click at [232, 495] on div "Bold Italic Underline Bullet Point Heading 1 Heading 2 Heading 3 Normal Align L…" at bounding box center [534, 641] width 606 height 416
click at [266, 396] on input at bounding box center [534, 401] width 606 height 26
paste input "2️⃣Filter count badge added to DataGrids"
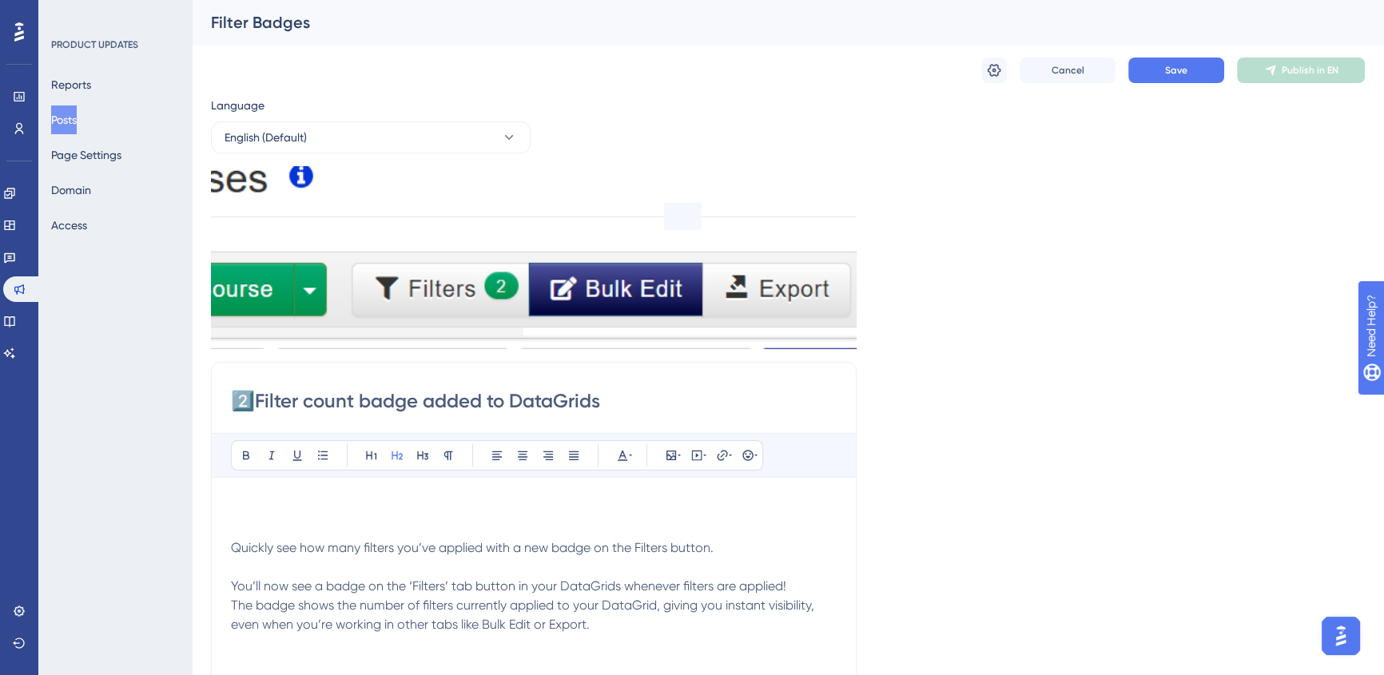
type input "2️⃣Filter count badge added to DataGrids"
click at [295, 544] on span "Quickly see how many filters you’ve applied with a new badge on the Filters but…" at bounding box center [472, 547] width 483 height 15
click at [288, 522] on p at bounding box center [534, 528] width 606 height 19
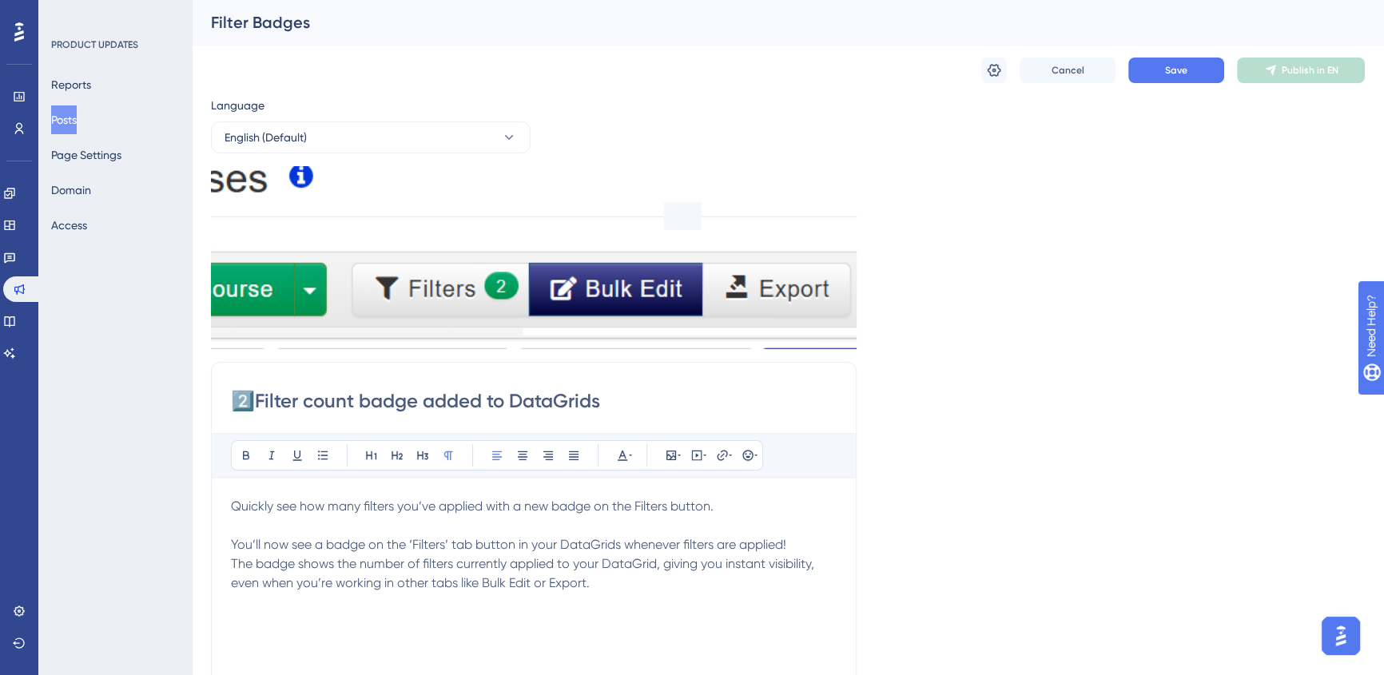
click at [1001, 56] on div "Cancel Save Publish in EN" at bounding box center [788, 70] width 1154 height 51
click at [995, 72] on icon at bounding box center [994, 70] width 16 height 16
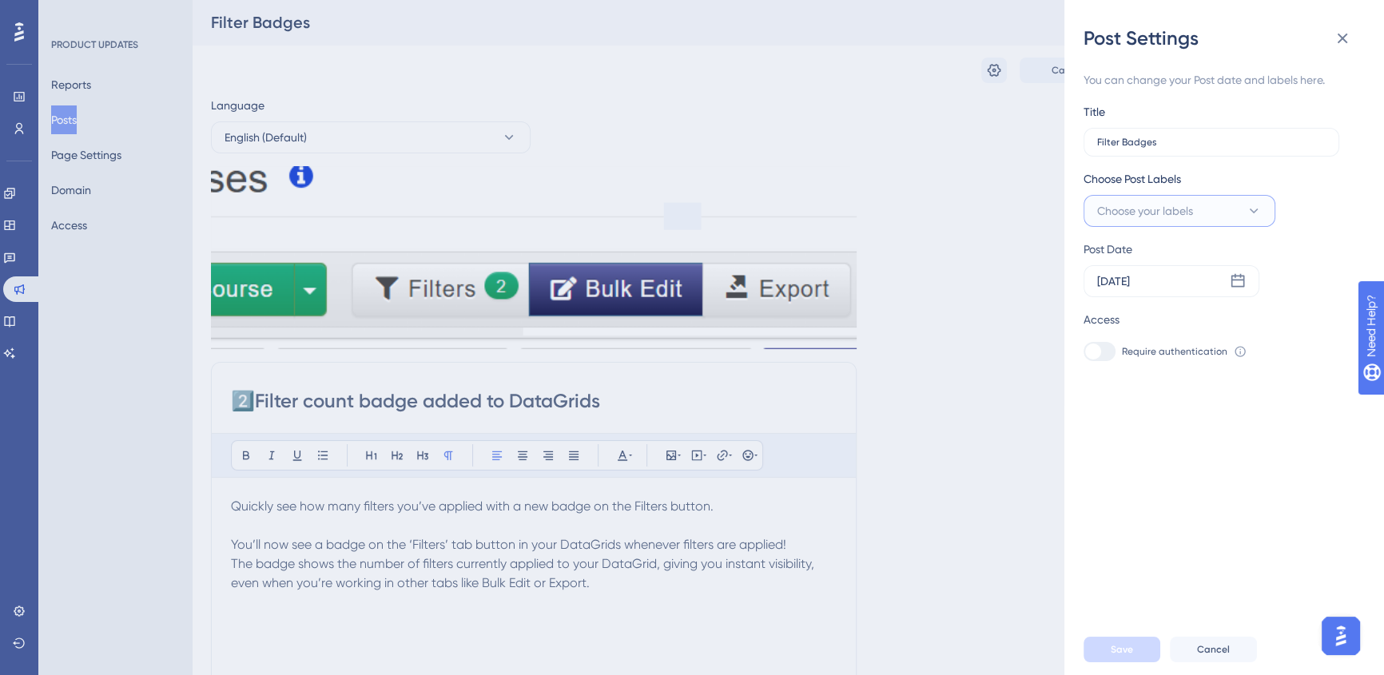
click at [1209, 205] on button "Choose your labels" at bounding box center [1180, 211] width 192 height 32
click at [1195, 342] on input "New Feature" at bounding box center [1173, 341] width 68 height 20
click at [1104, 338] on div at bounding box center [1102, 340] width 13 height 13
checkbox input "true"
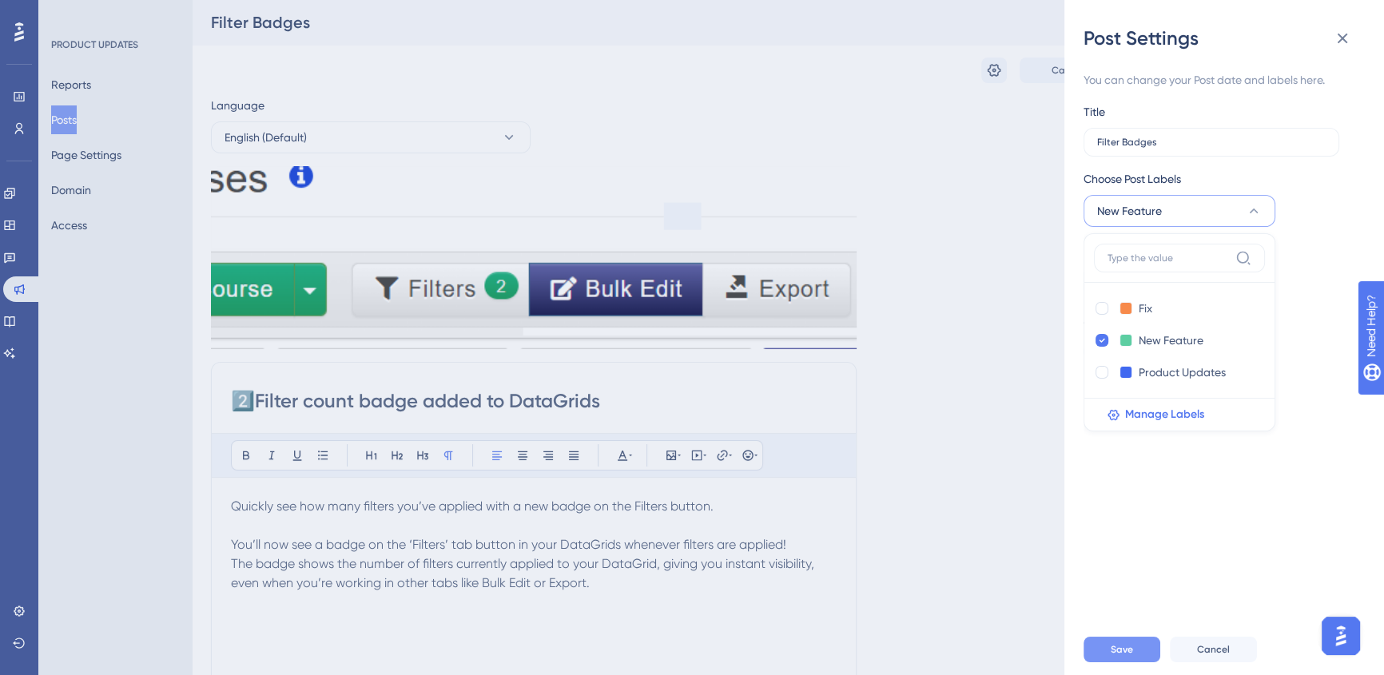
click at [1116, 656] on span "Save" at bounding box center [1122, 649] width 22 height 13
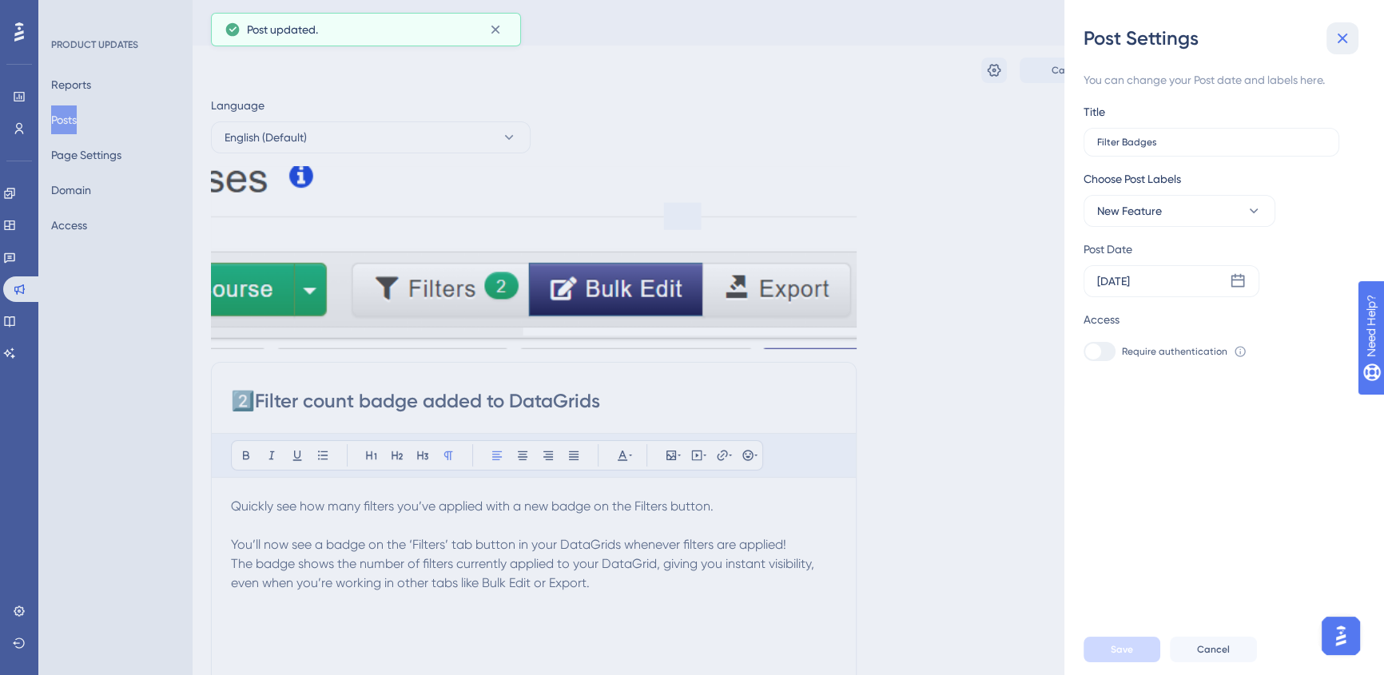
click at [1340, 46] on icon at bounding box center [1342, 38] width 19 height 19
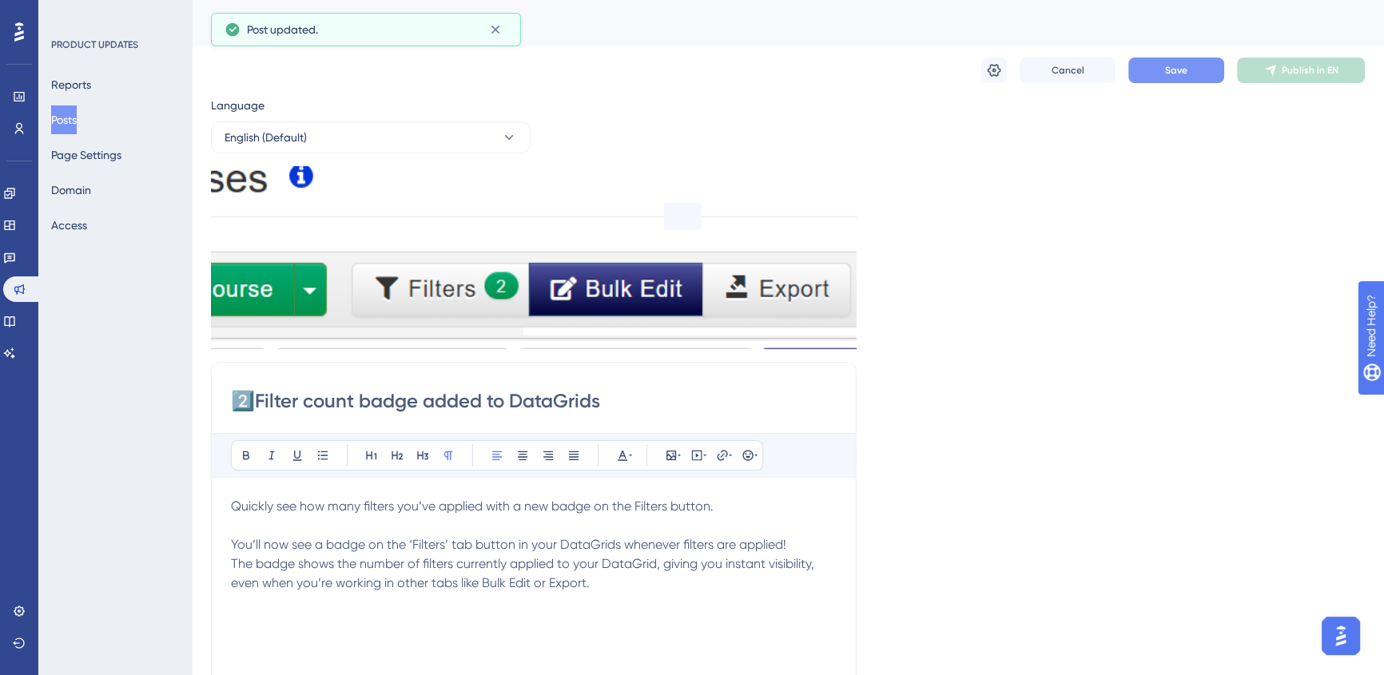
click at [1162, 72] on button "Save" at bounding box center [1176, 71] width 96 height 26
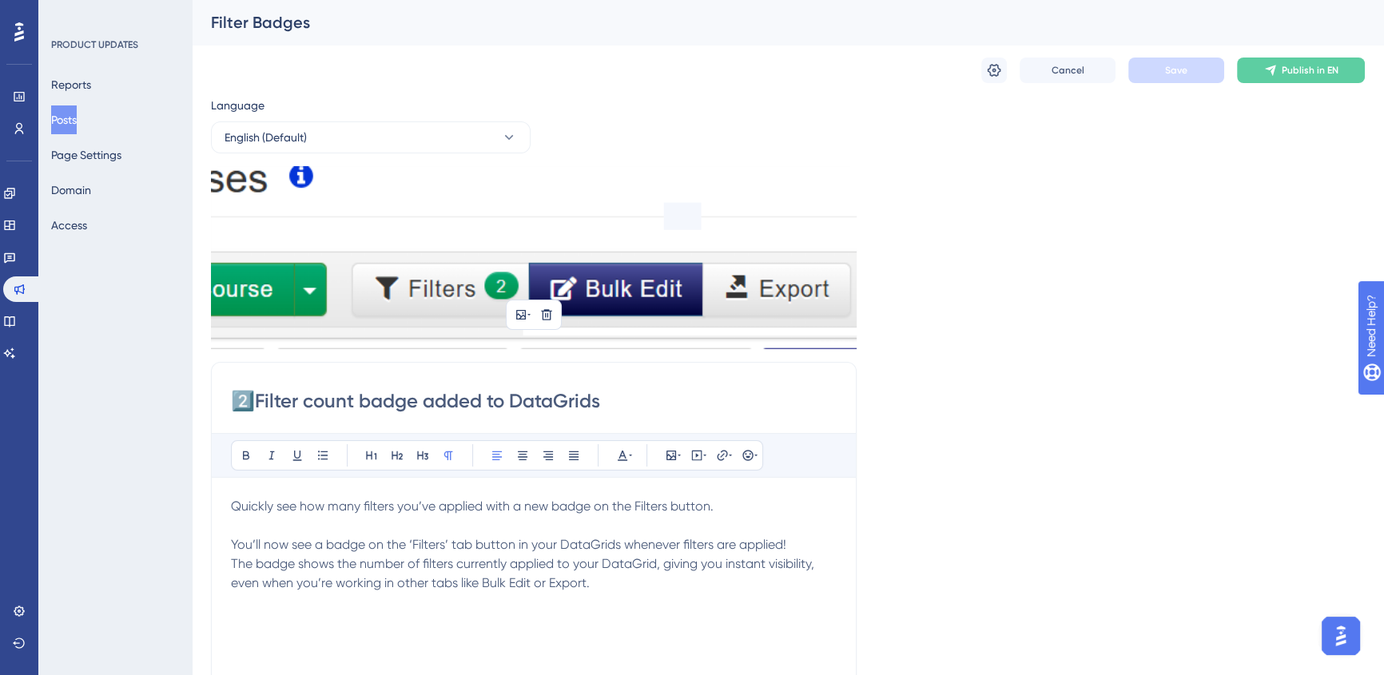
click at [470, 277] on img at bounding box center [534, 257] width 646 height 183
click at [521, 312] on icon at bounding box center [521, 314] width 13 height 13
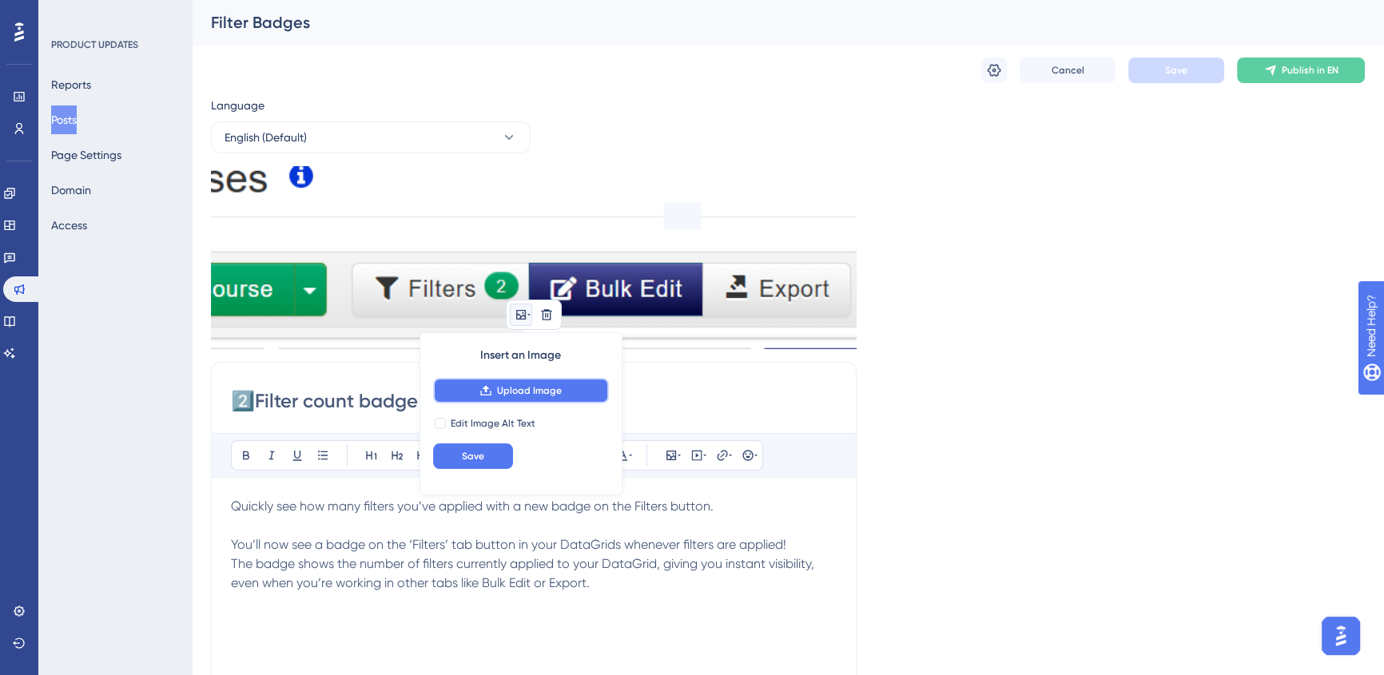
click at [520, 383] on button "Upload Image" at bounding box center [521, 391] width 176 height 26
click at [455, 455] on button "Save" at bounding box center [473, 456] width 80 height 26
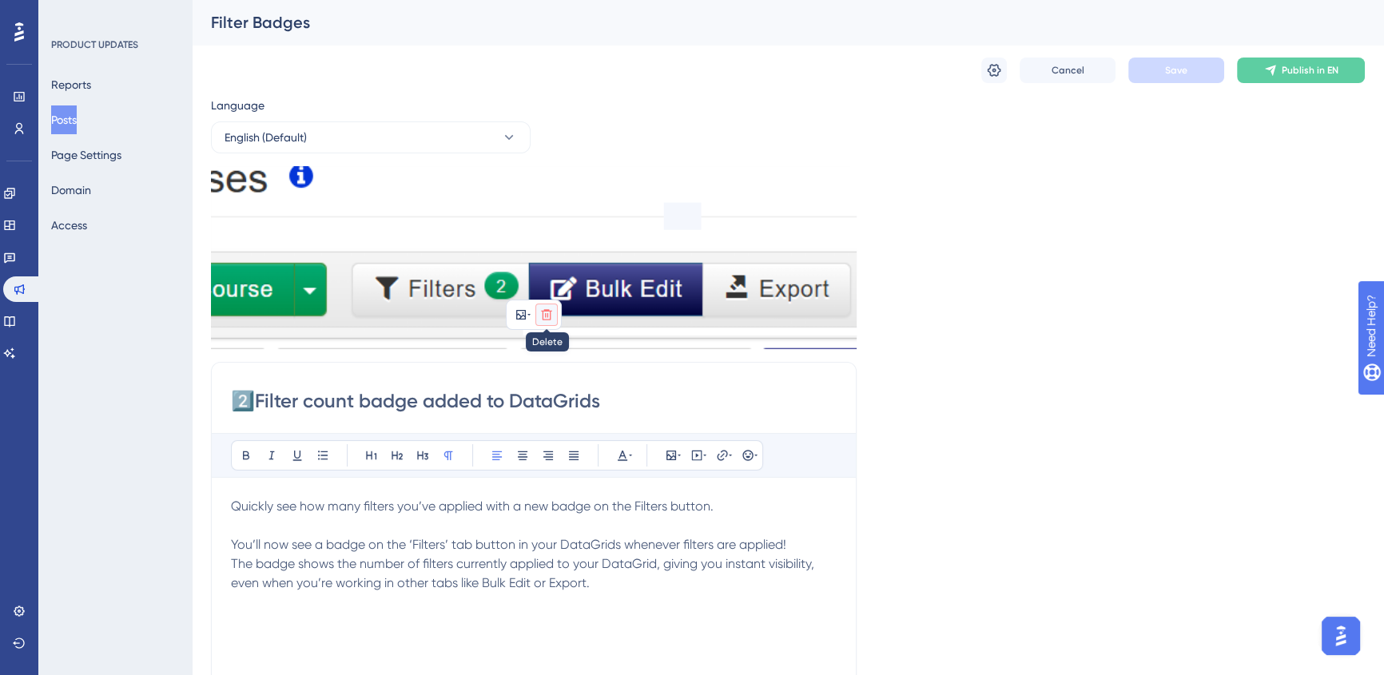
click at [552, 316] on icon at bounding box center [546, 314] width 13 height 13
click at [552, 357] on icon at bounding box center [547, 352] width 16 height 16
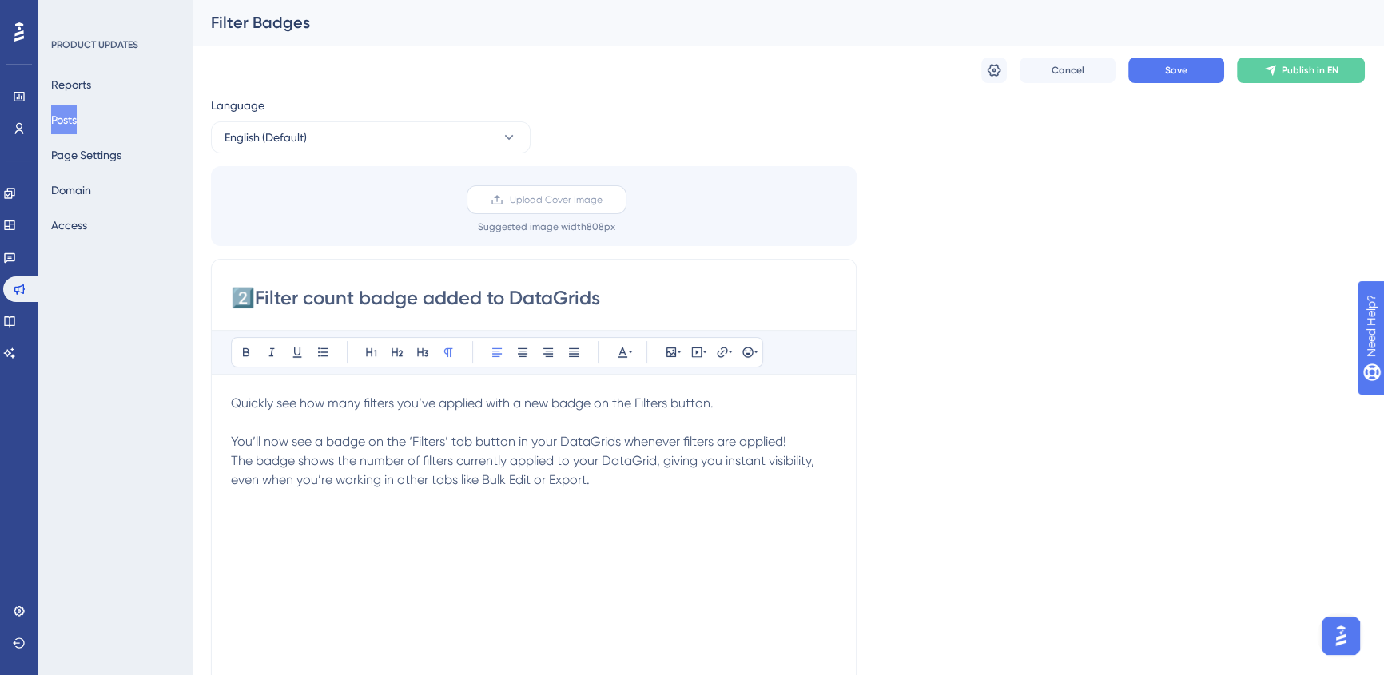
click at [533, 201] on span "Upload Cover Image" at bounding box center [556, 199] width 93 height 13
click at [602, 200] on input "Upload Cover Image" at bounding box center [602, 200] width 0 height 0
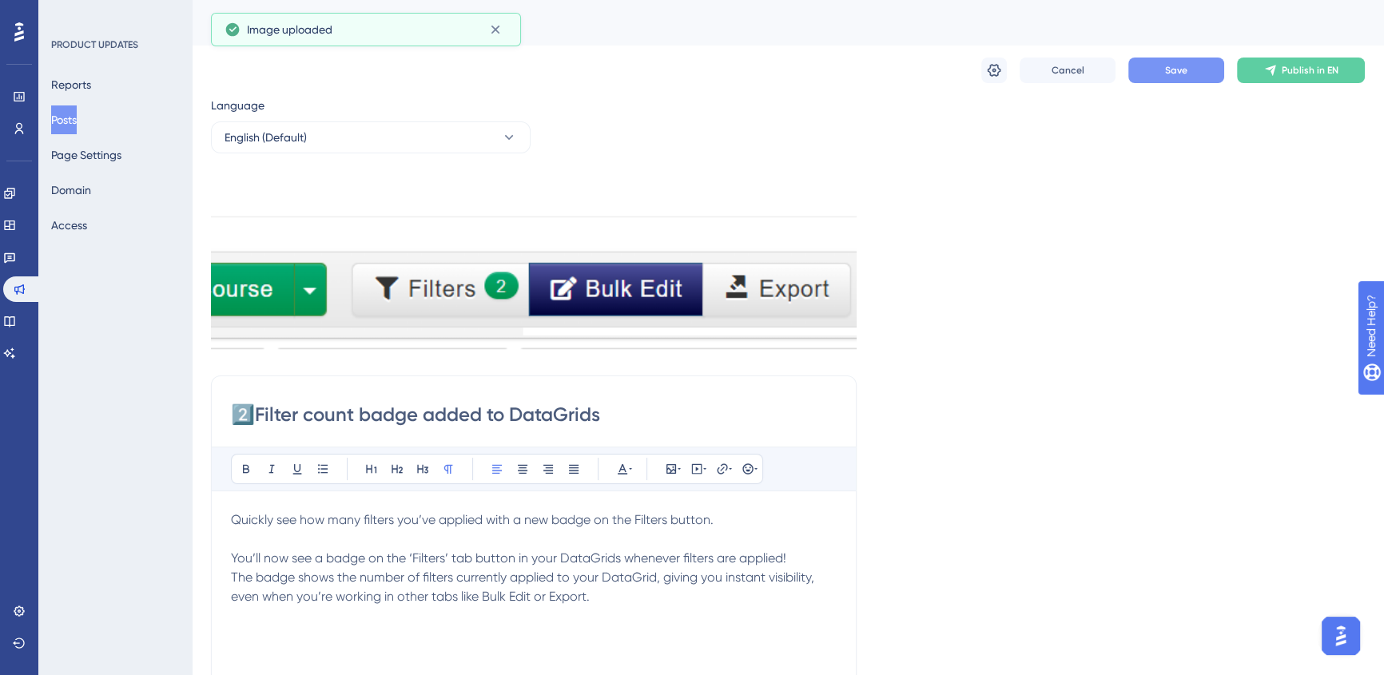
click at [1195, 72] on button "Save" at bounding box center [1176, 71] width 96 height 26
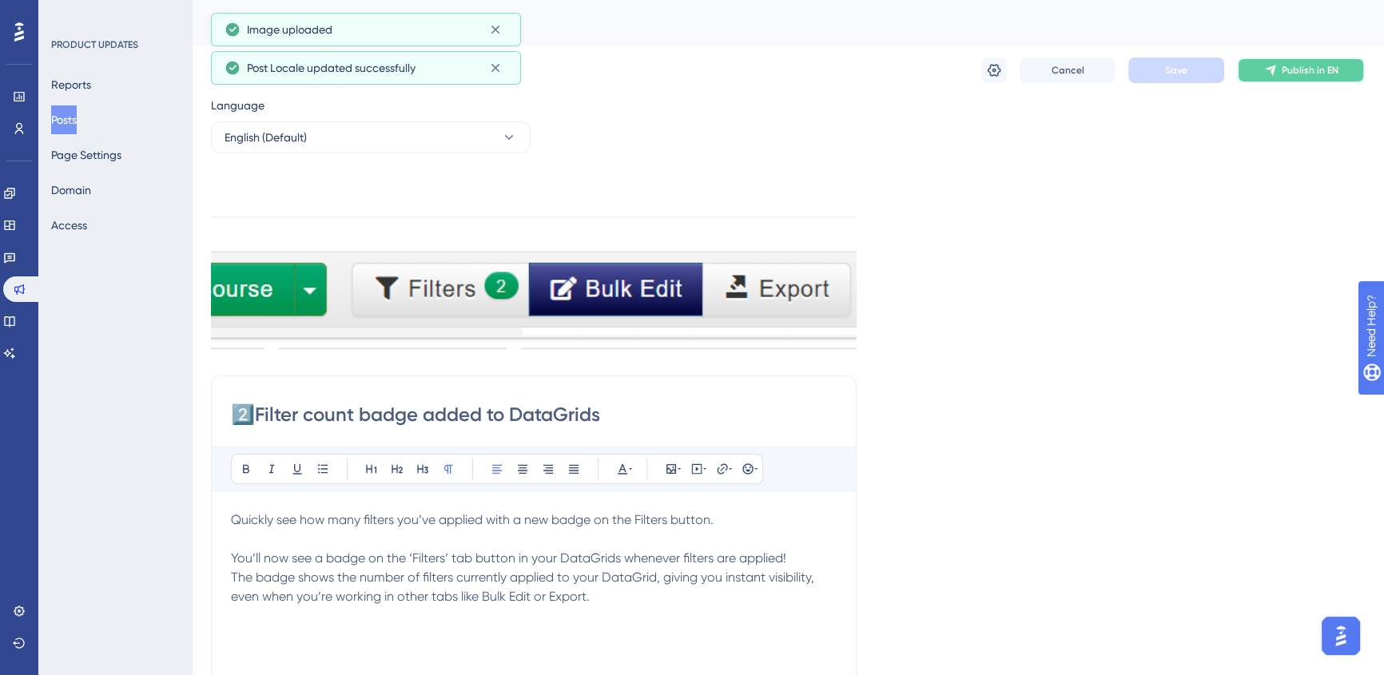
click at [1302, 67] on span "Publish in EN" at bounding box center [1310, 70] width 57 height 13
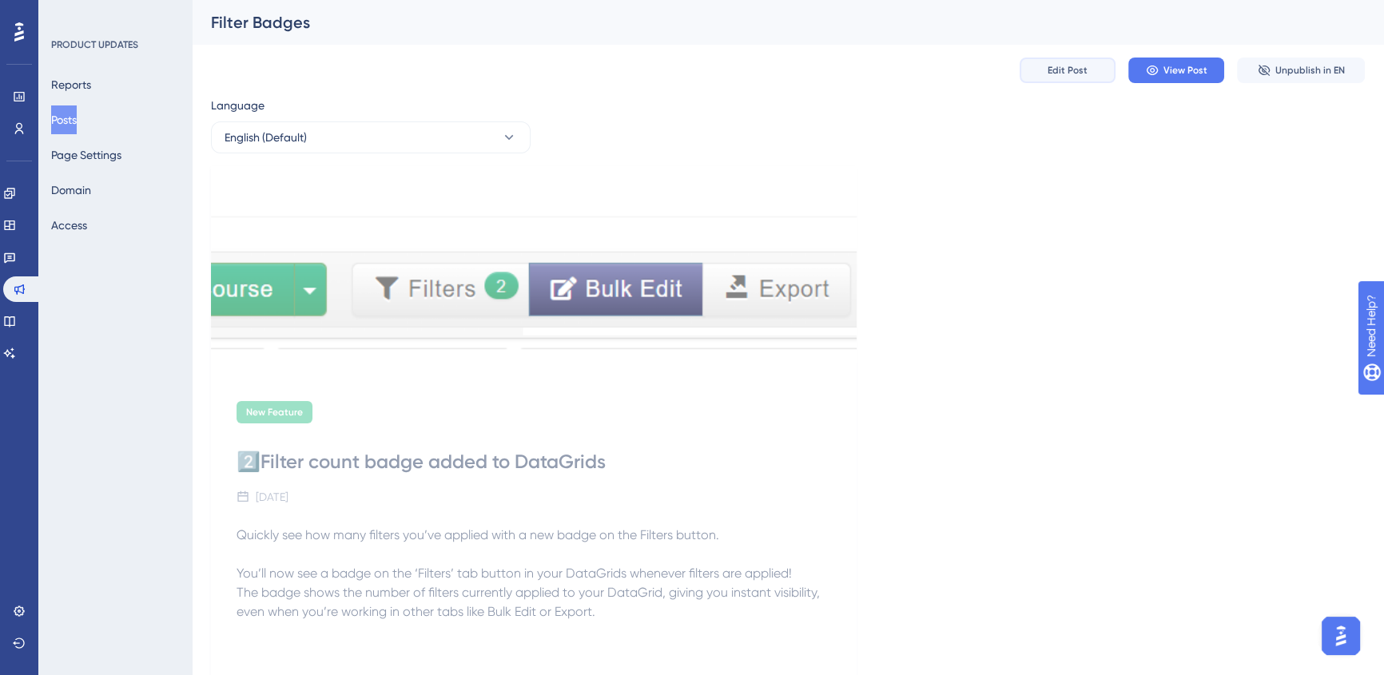
click at [1083, 73] on span "Edit Post" at bounding box center [1068, 70] width 40 height 13
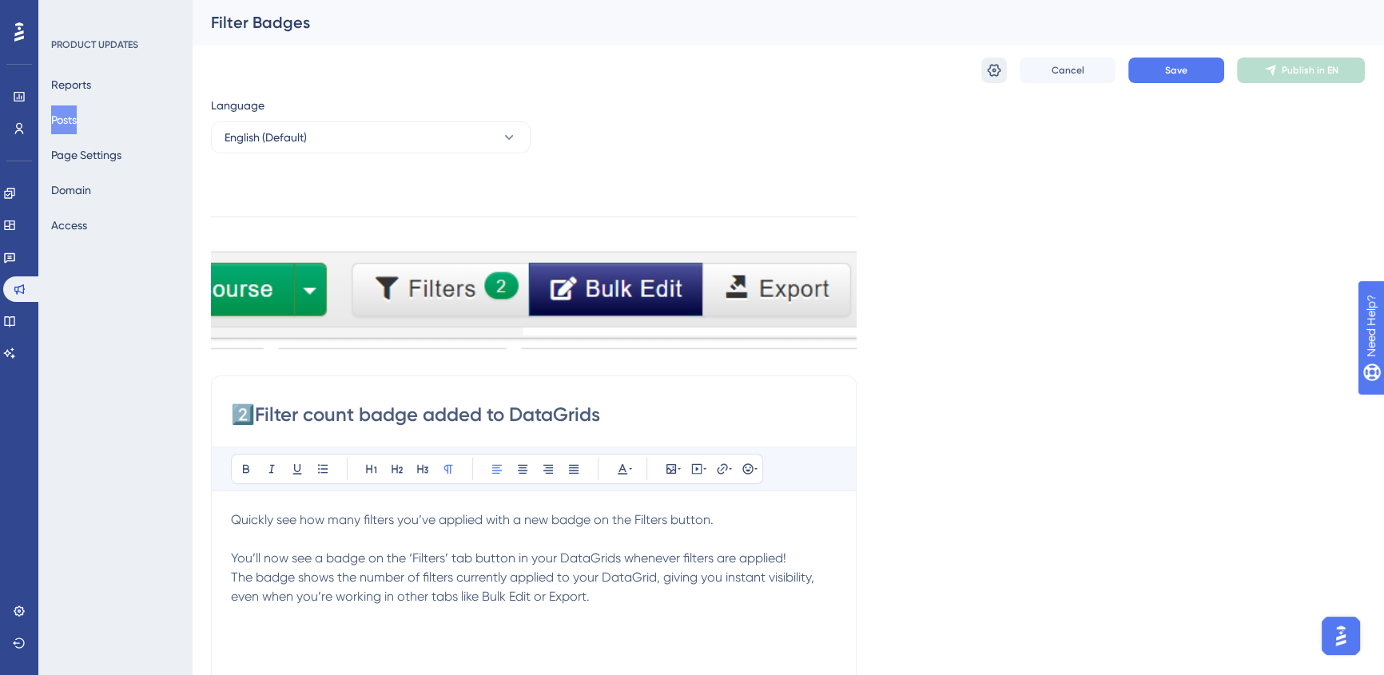
click at [991, 70] on icon at bounding box center [994, 70] width 16 height 16
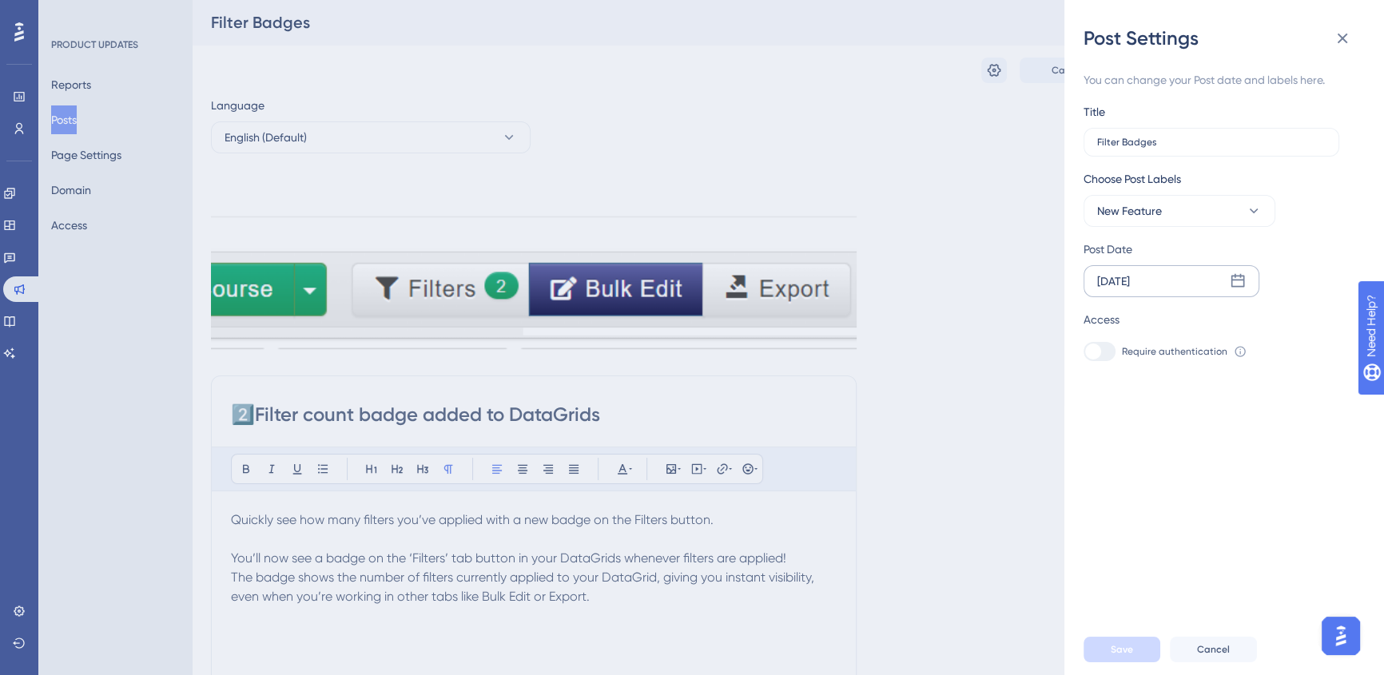
click at [1167, 278] on div "[DATE]" at bounding box center [1172, 281] width 176 height 32
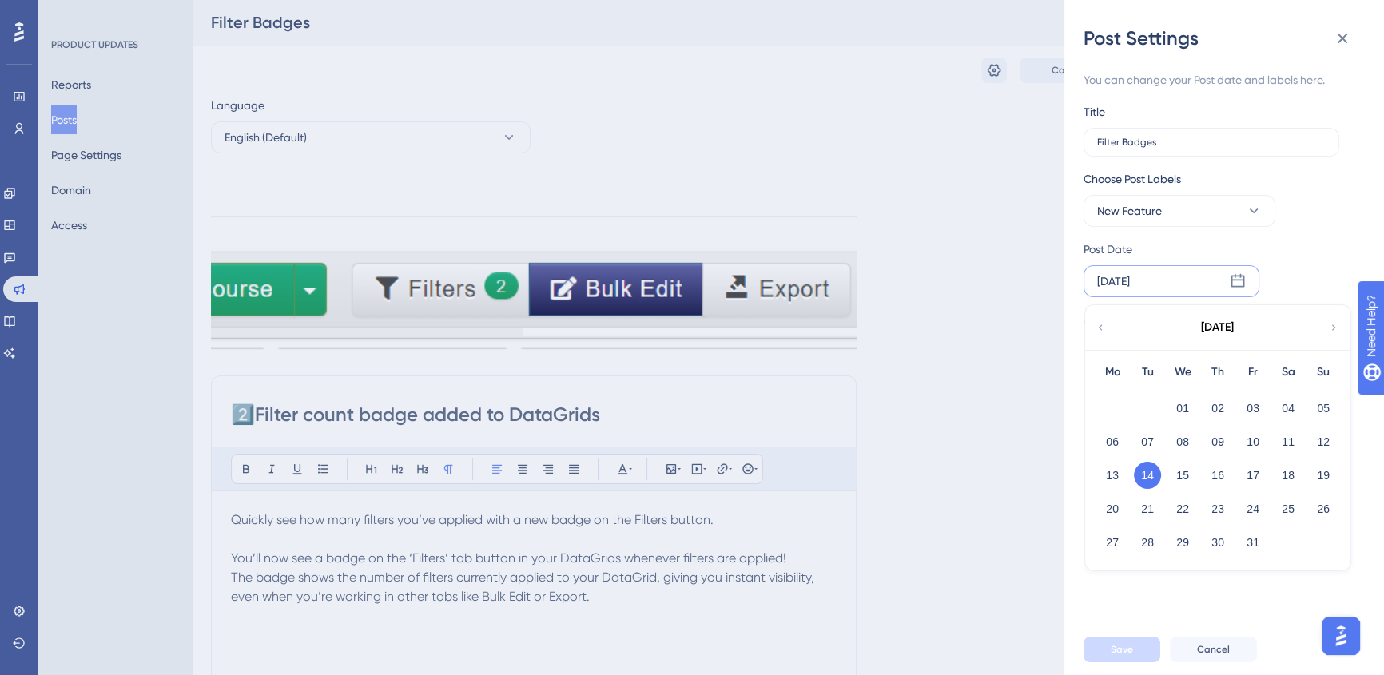
click at [1009, 443] on div "Post Settings You can change your Post date and labels here. Title Filter Badge…" at bounding box center [692, 337] width 1384 height 675
